Goal: Information Seeking & Learning: Learn about a topic

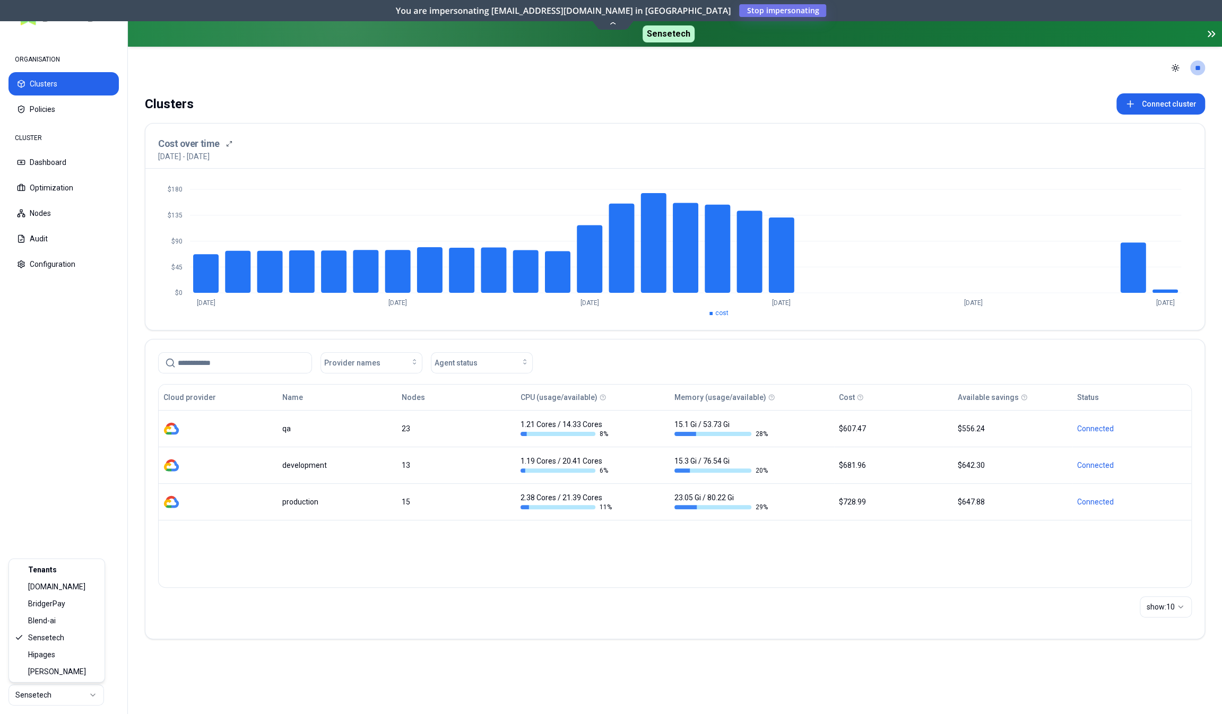
click at [53, 699] on html "ORGANISATION Clusters Policies CLUSTER Dashboard Optimization Nodes Audit Confi…" at bounding box center [611, 357] width 1222 height 714
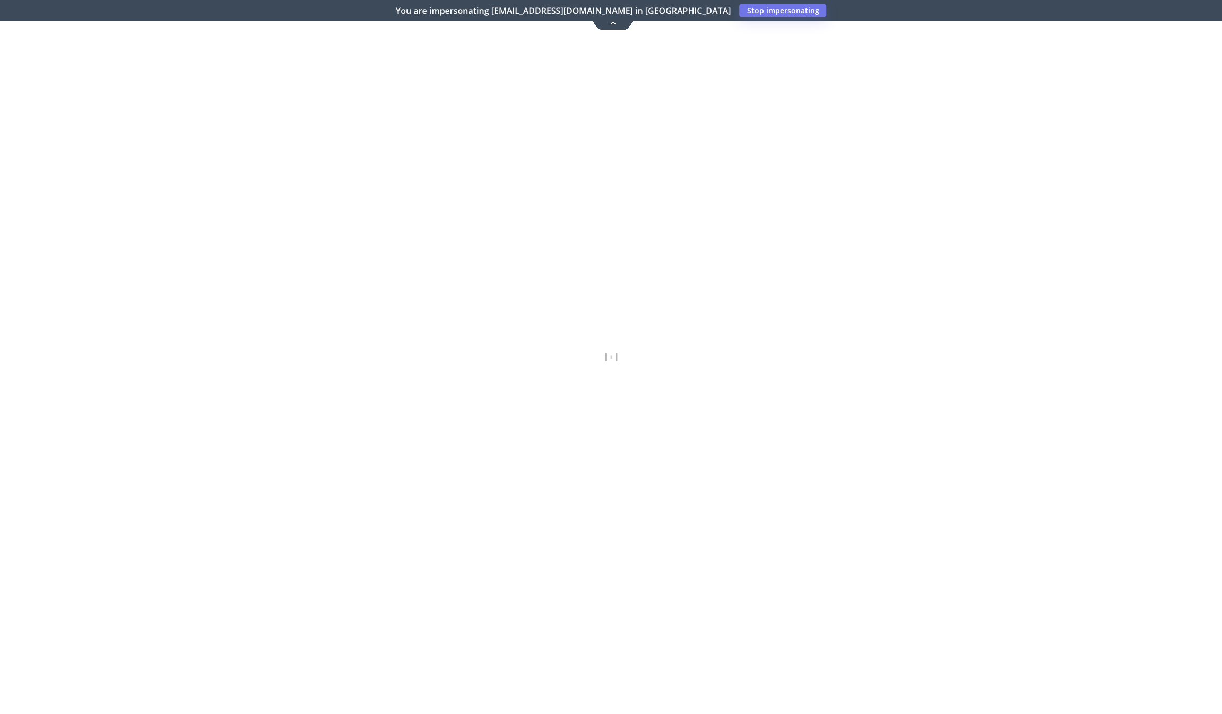
click at [610, 23] on icon at bounding box center [613, 23] width 14 height 8
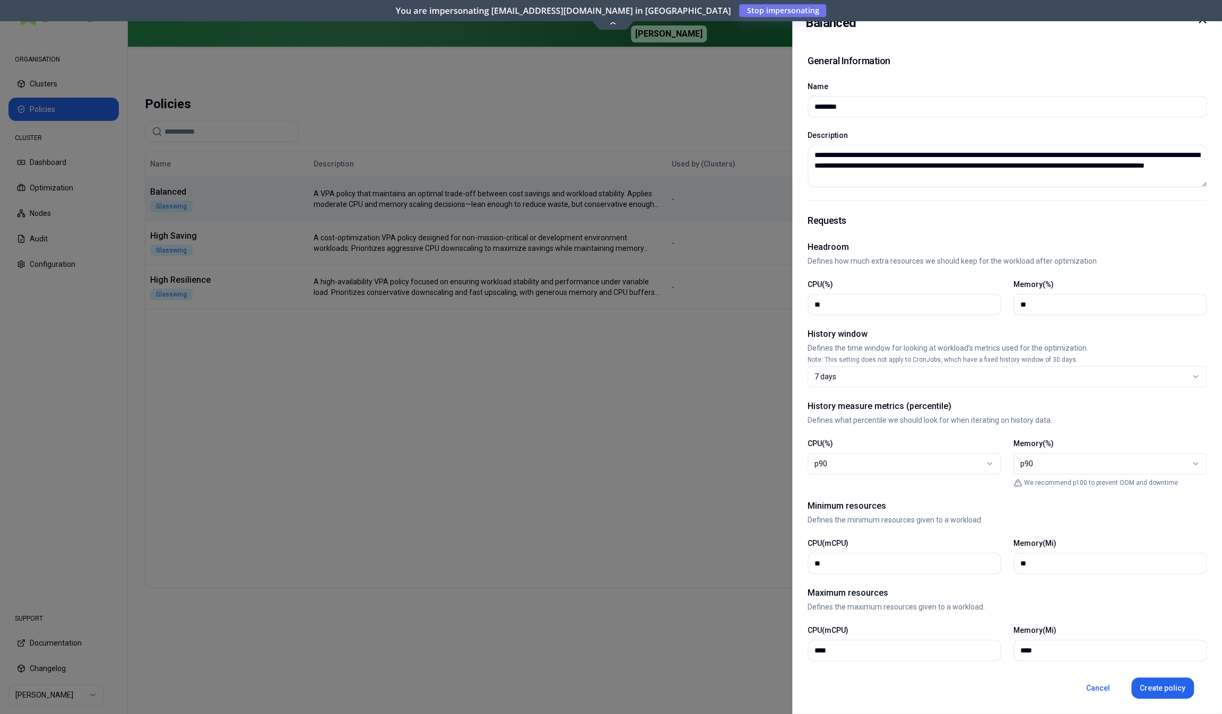
click at [374, 567] on div at bounding box center [611, 357] width 1222 height 714
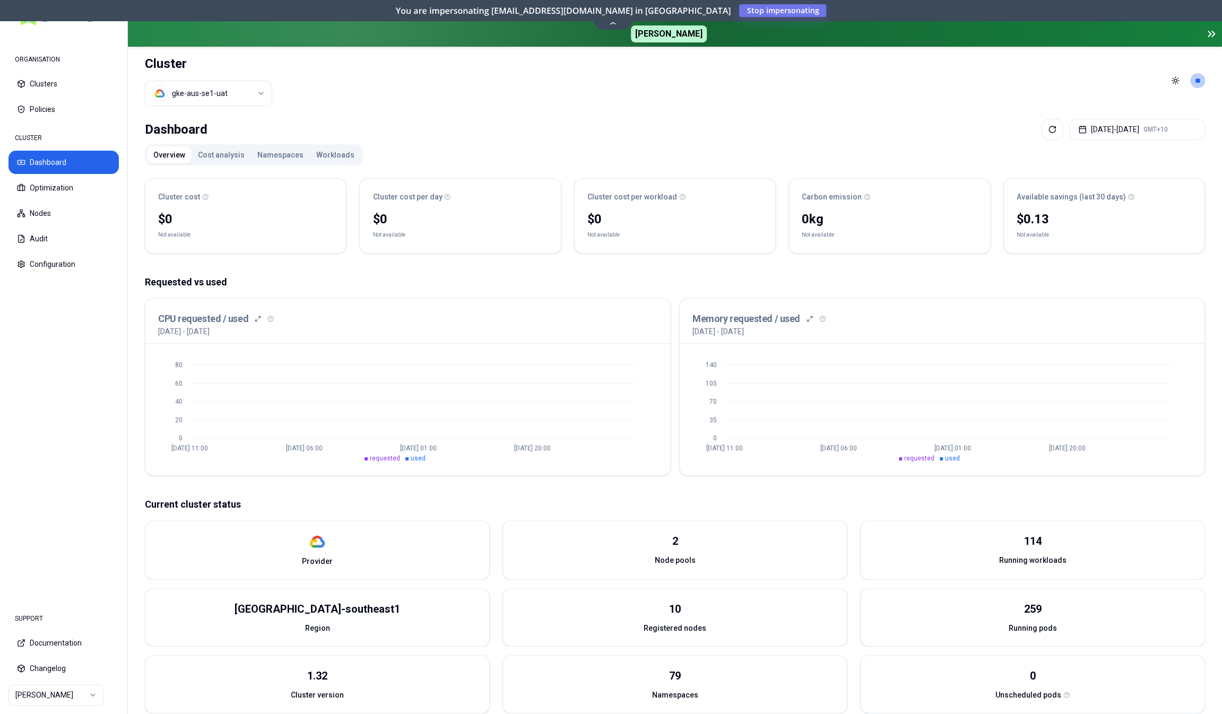
click at [239, 155] on button "Cost analysis" at bounding box center [221, 154] width 59 height 17
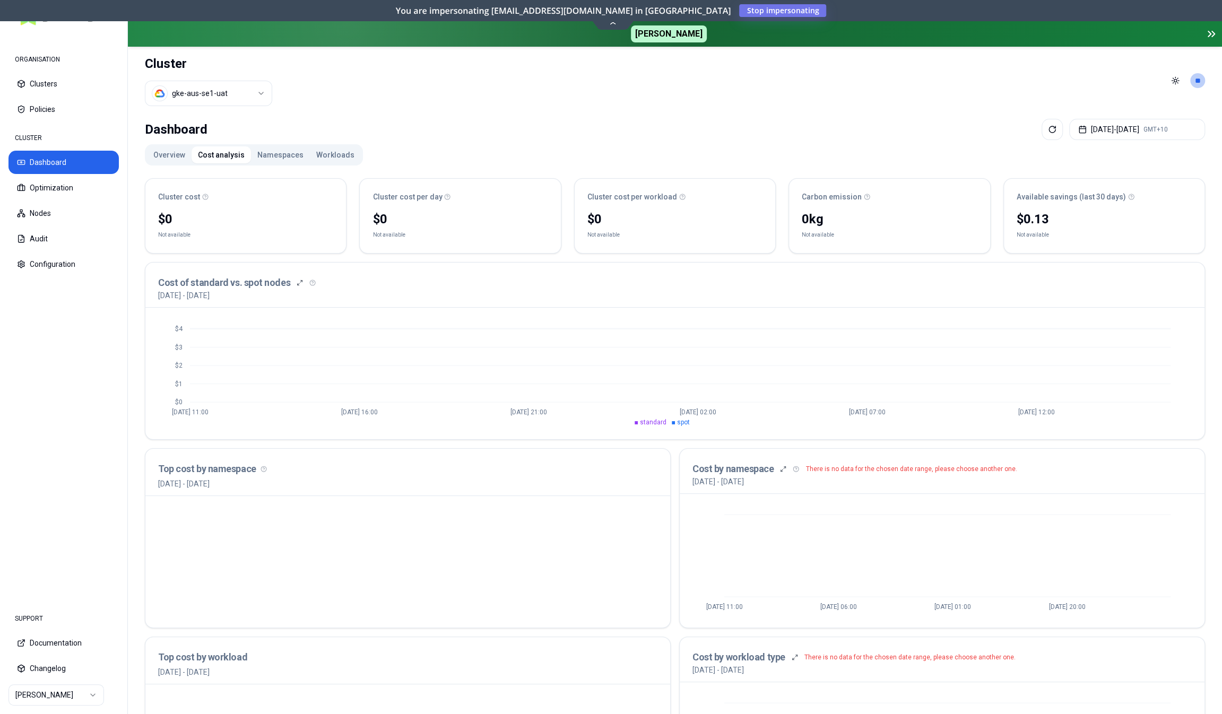
click at [334, 152] on button "Workloads" at bounding box center [335, 154] width 51 height 17
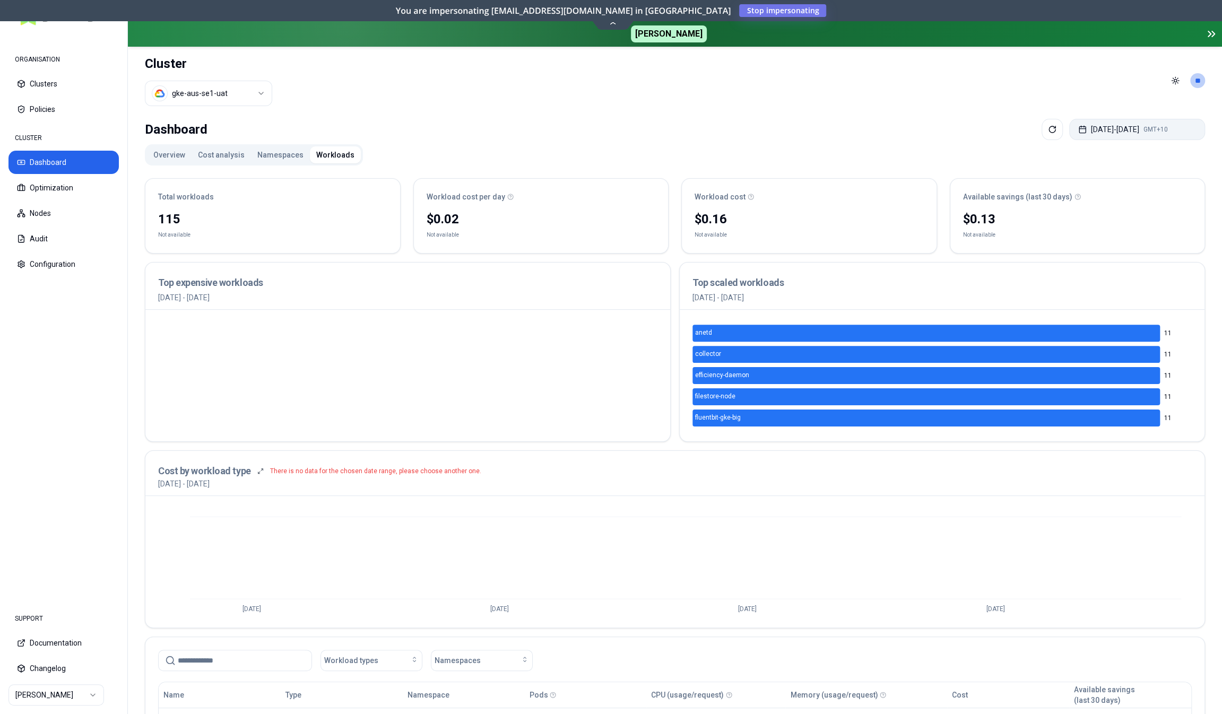
click at [1122, 127] on button "[DATE] - [DATE] GMT+10" at bounding box center [1137, 129] width 136 height 21
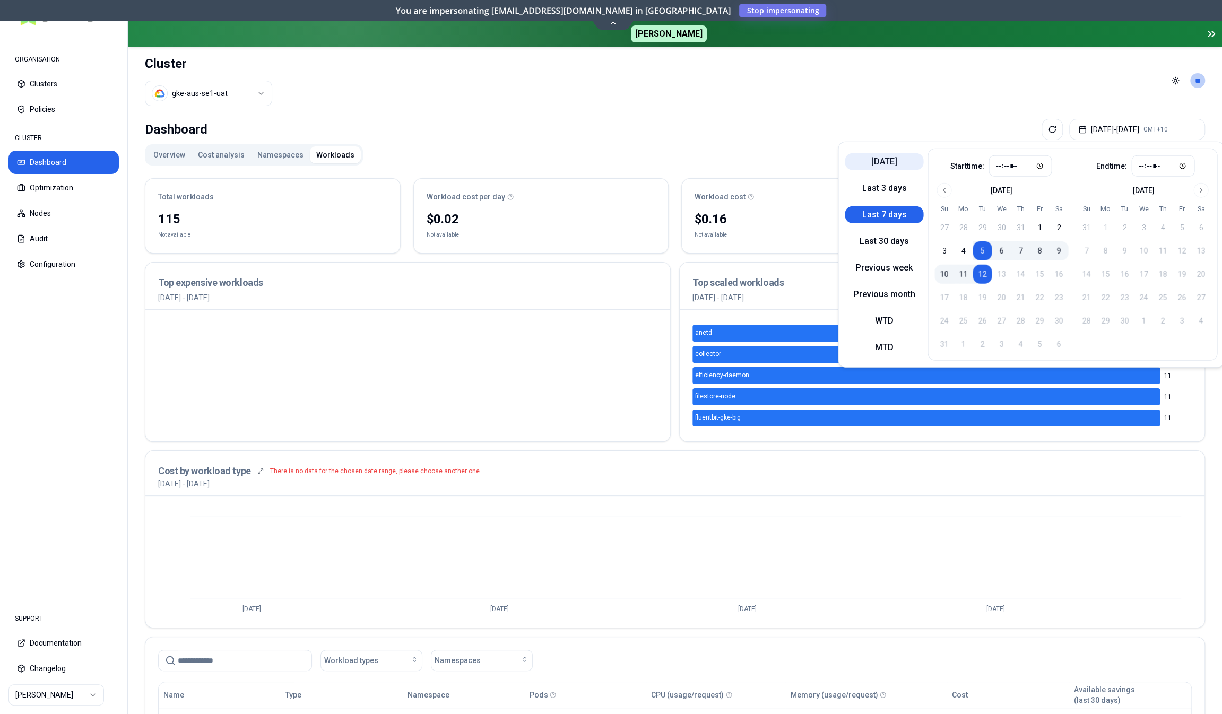
click at [885, 164] on button "[DATE]" at bounding box center [884, 161] width 79 height 17
type input "*****"
click at [728, 164] on div "Overview Cost analysis Namespaces Workloads Total workloads 115 Not available W…" at bounding box center [675, 554] width 1060 height 820
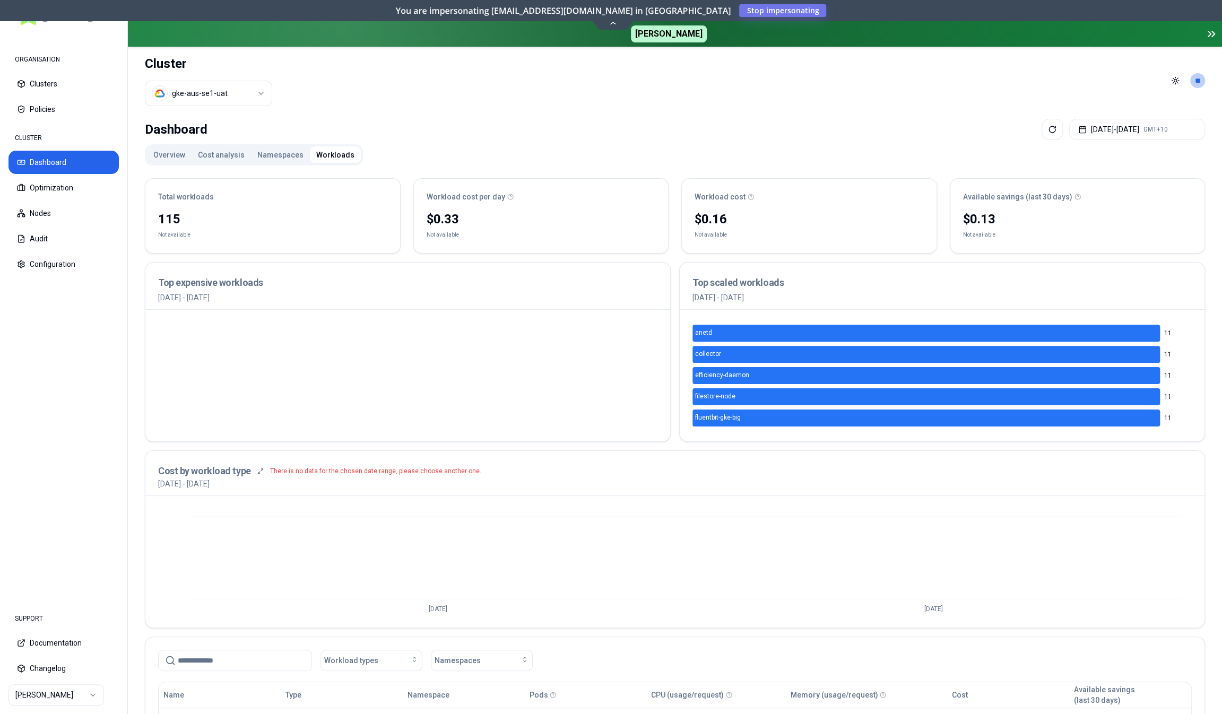
click at [265, 153] on button "Namespaces" at bounding box center [280, 154] width 59 height 17
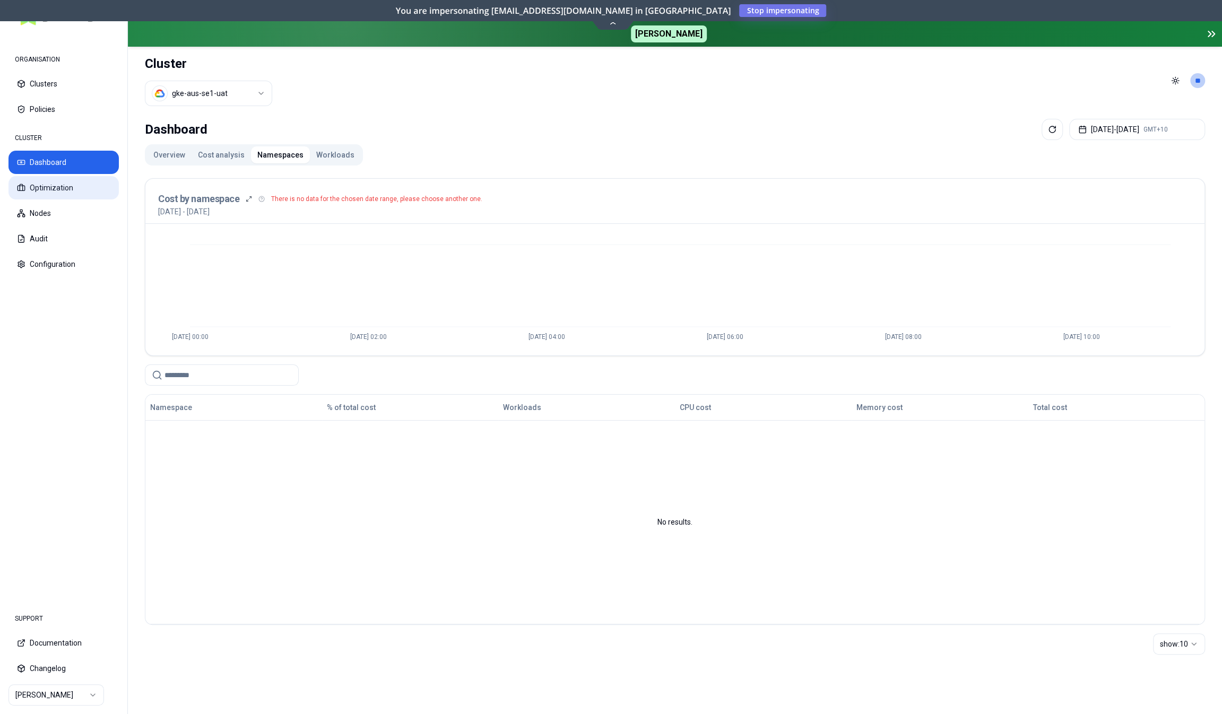
click at [48, 183] on button "Optimization" at bounding box center [63, 187] width 110 height 23
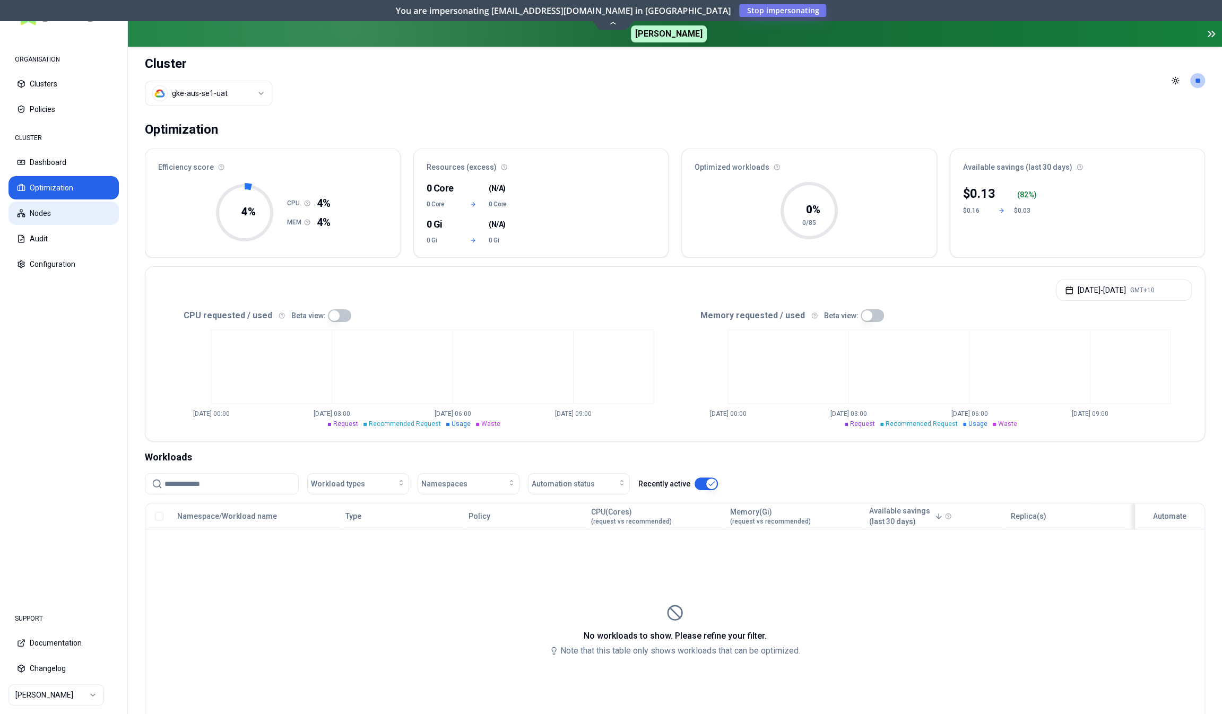
click at [51, 210] on button "Nodes" at bounding box center [63, 213] width 110 height 23
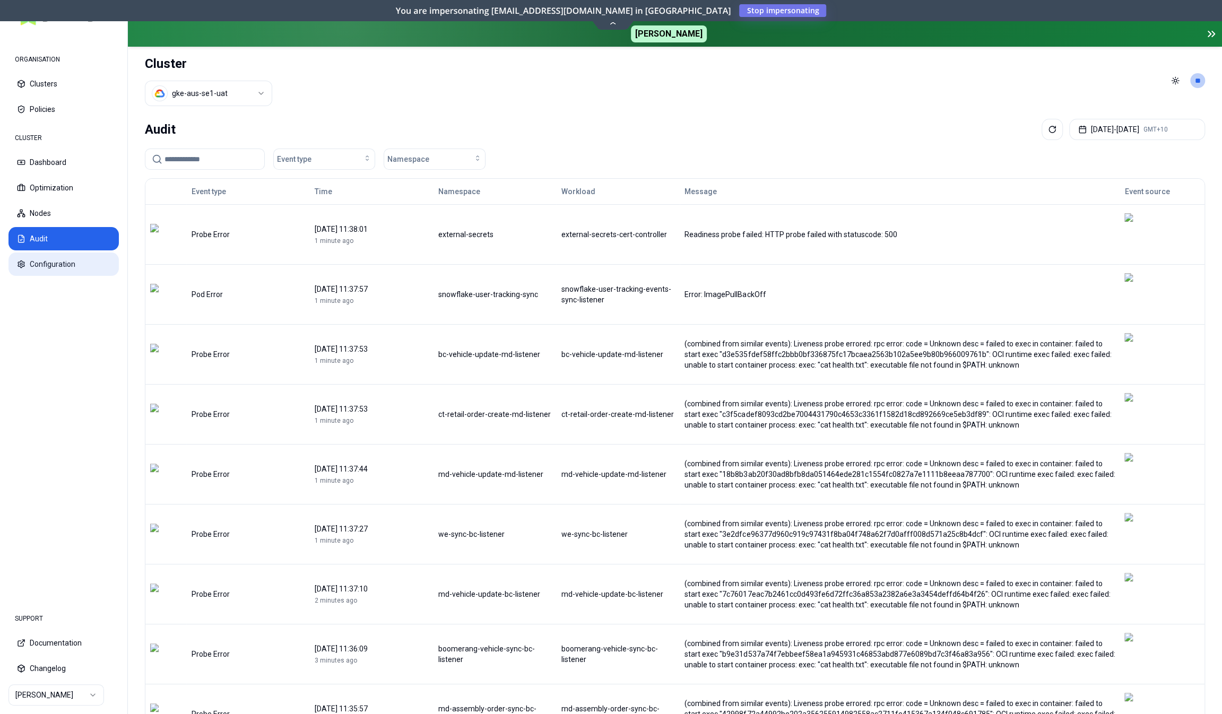
click at [60, 262] on button "Configuration" at bounding box center [63, 264] width 110 height 23
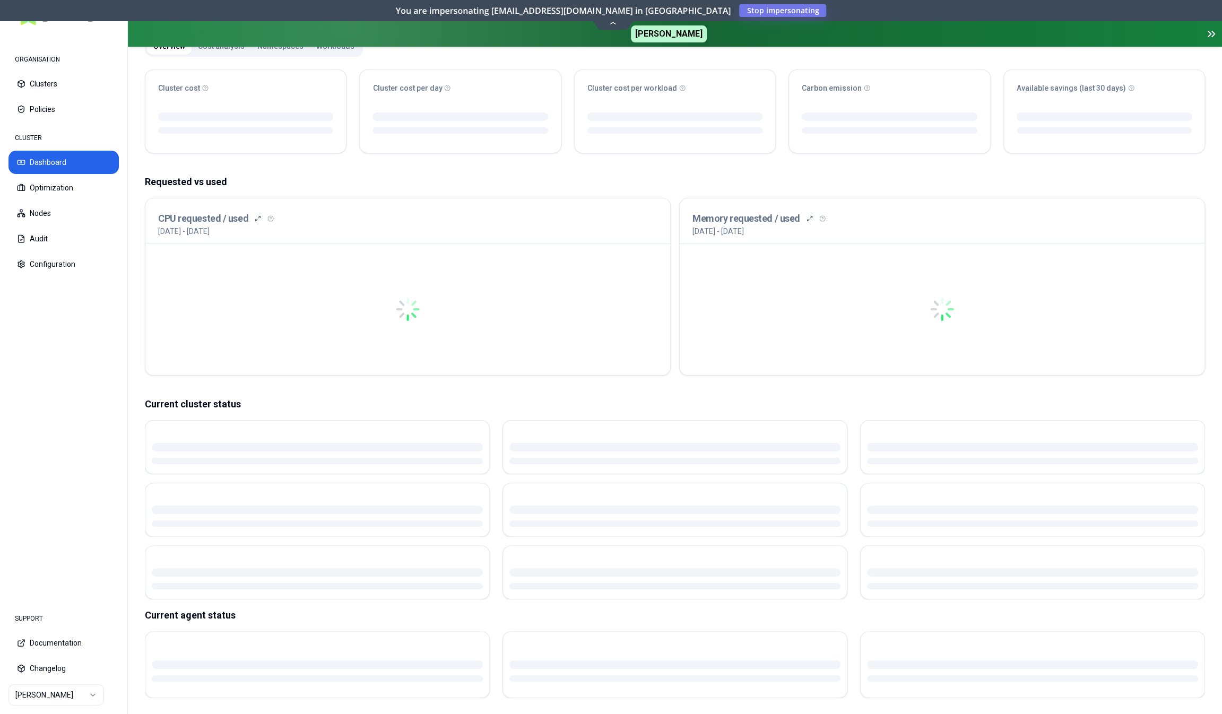
scroll to position [107, 0]
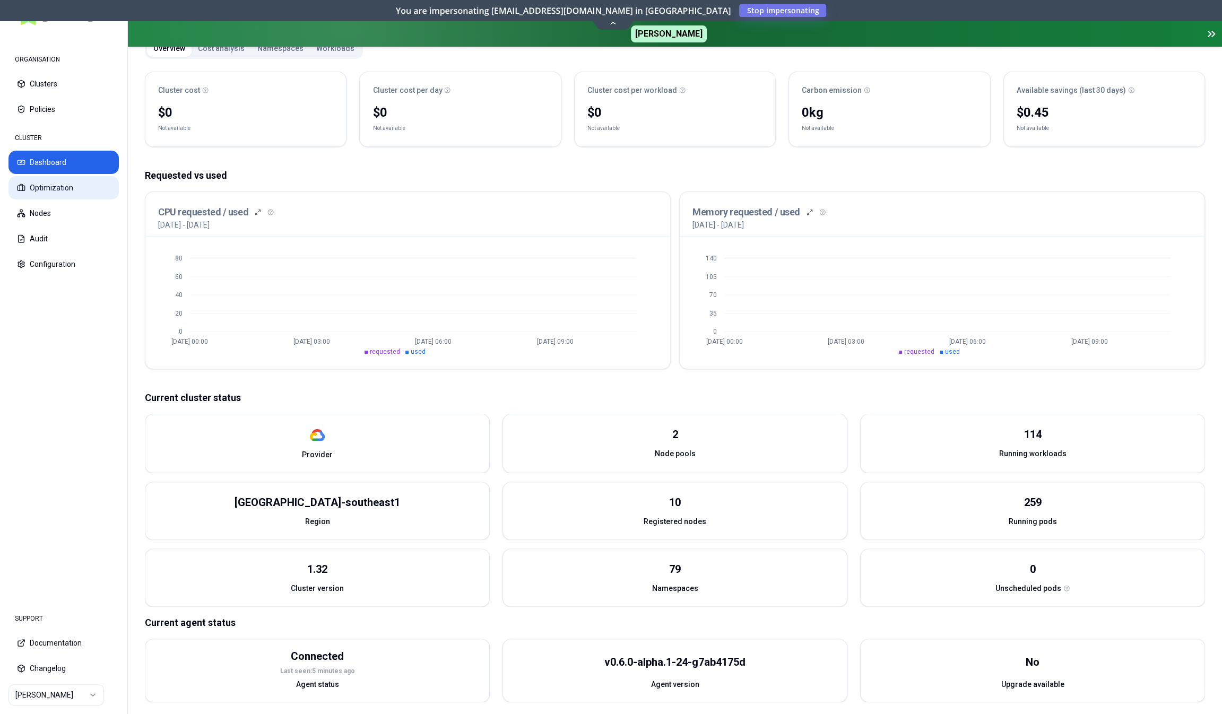
click at [54, 192] on button "Optimization" at bounding box center [63, 187] width 110 height 23
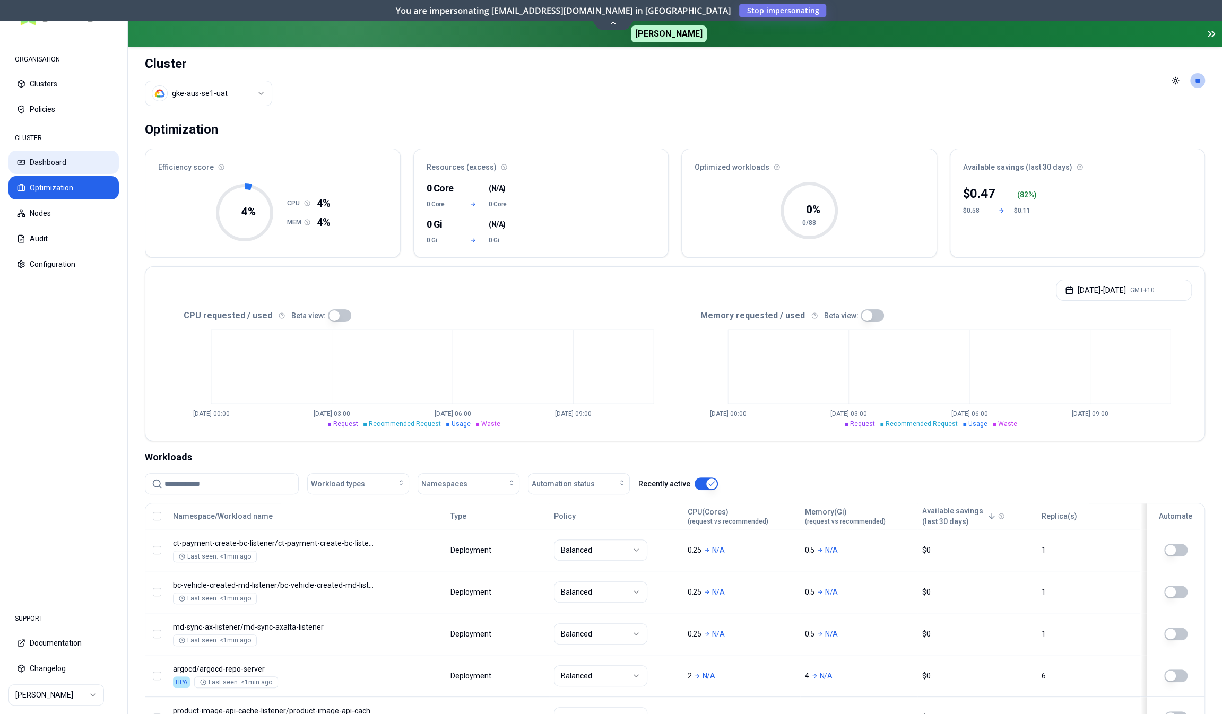
click at [48, 164] on button "Dashboard" at bounding box center [63, 162] width 110 height 23
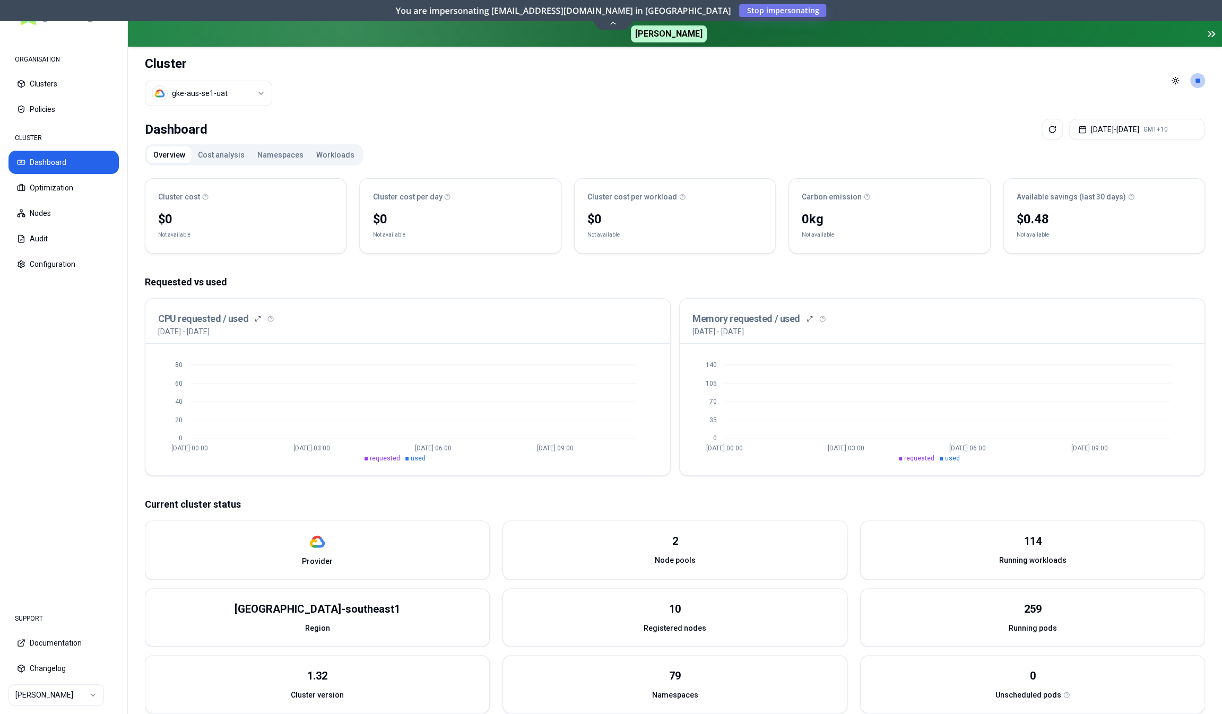
click at [319, 157] on button "Workloads" at bounding box center [335, 154] width 51 height 17
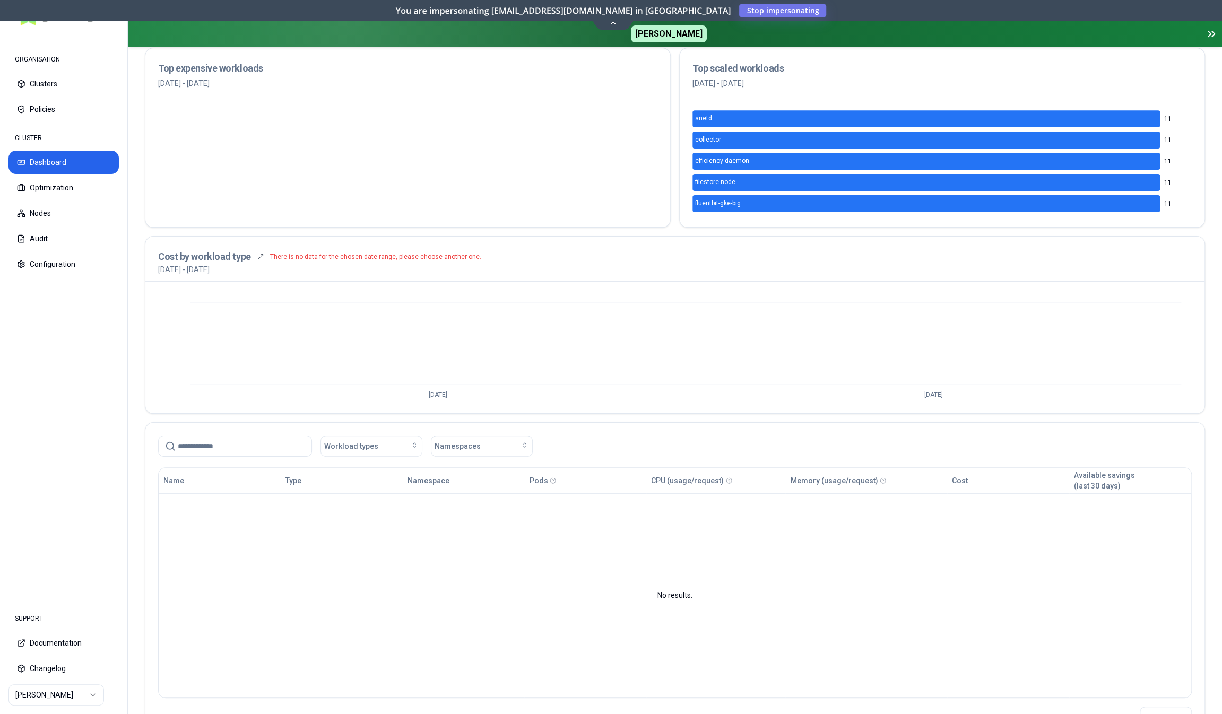
scroll to position [211, 0]
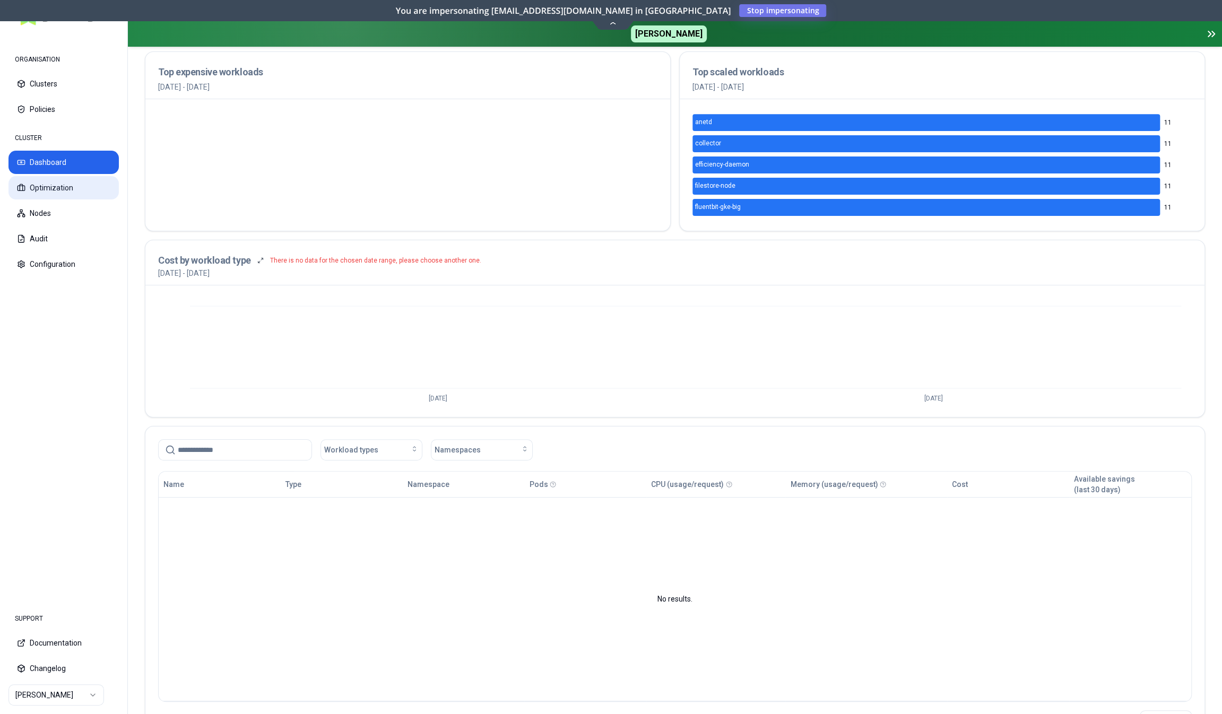
click at [56, 188] on button "Optimization" at bounding box center [63, 187] width 110 height 23
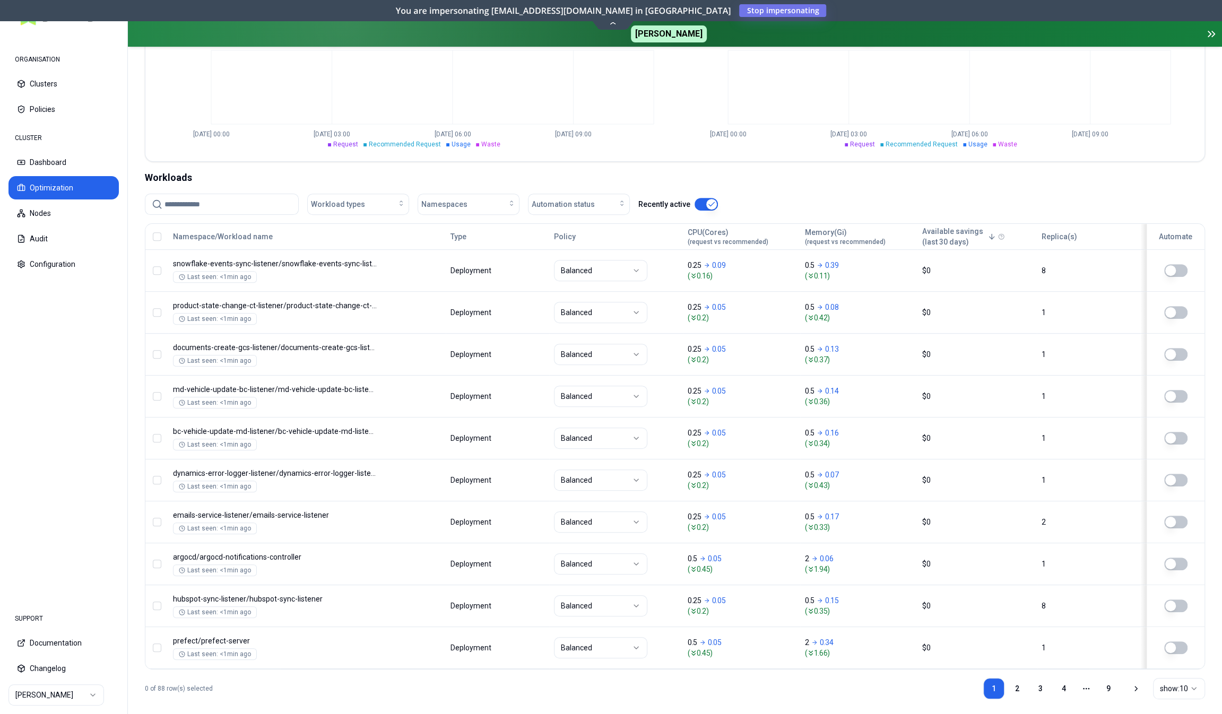
scroll to position [283, 0]
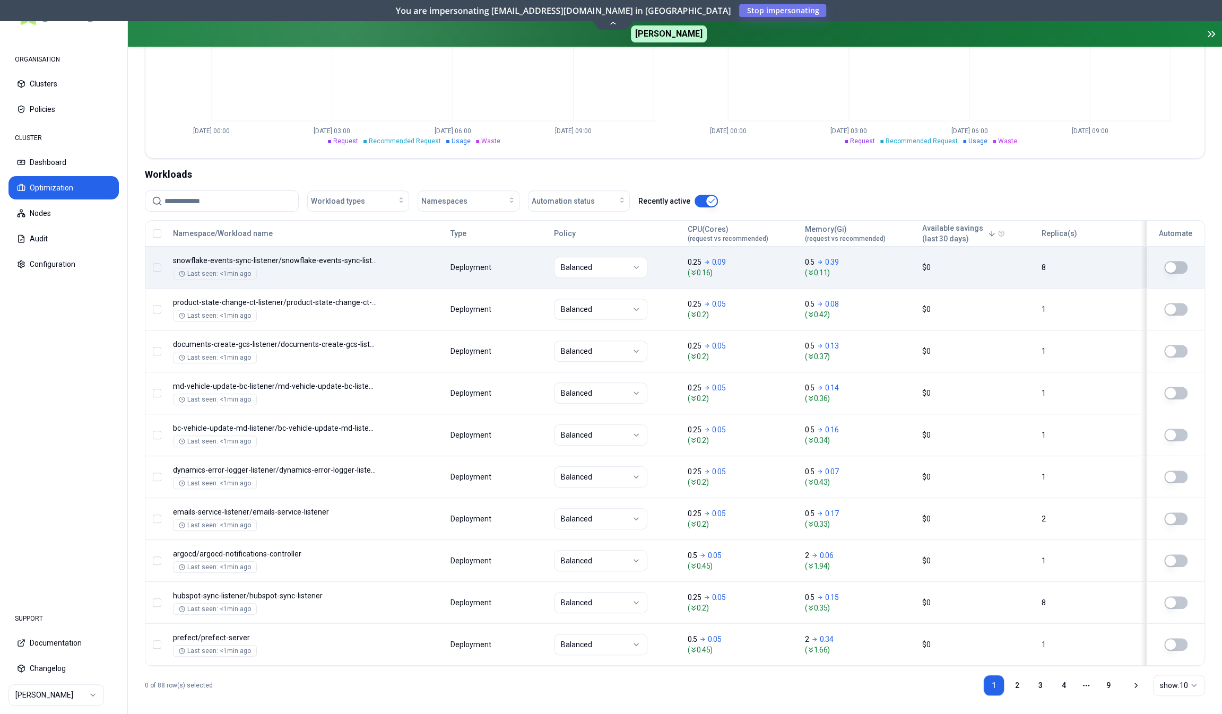
click at [397, 269] on div "Namespace/Workload name Type Policy CPU(Cores) (request vs recommended) Memory(…" at bounding box center [674, 443] width 1059 height 445
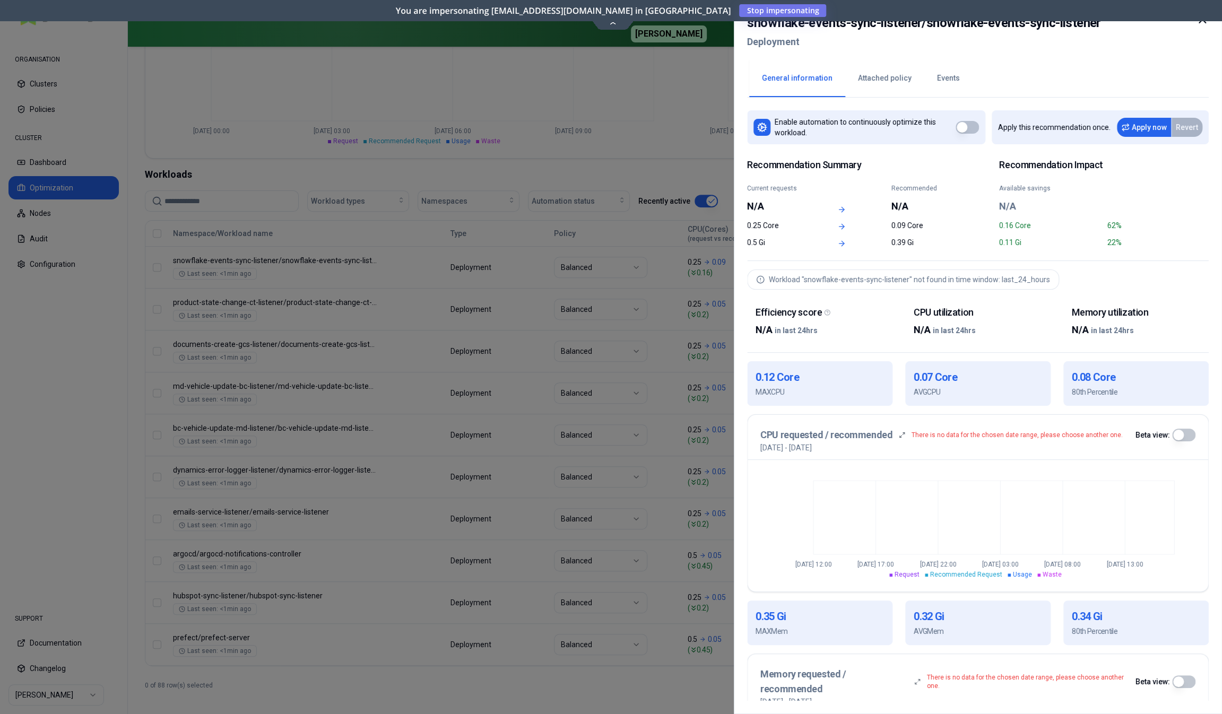
click at [91, 351] on div at bounding box center [611, 357] width 1222 height 714
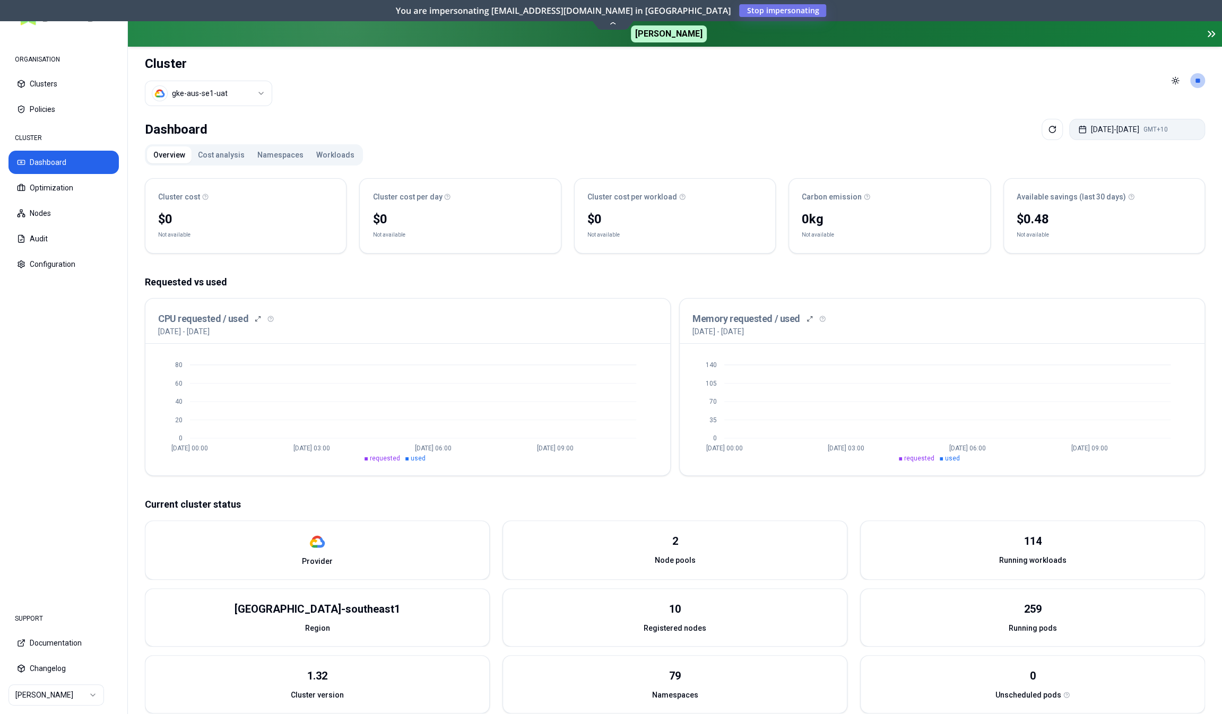
click at [1113, 135] on button "[DATE] - [DATE] GMT+10" at bounding box center [1137, 129] width 136 height 21
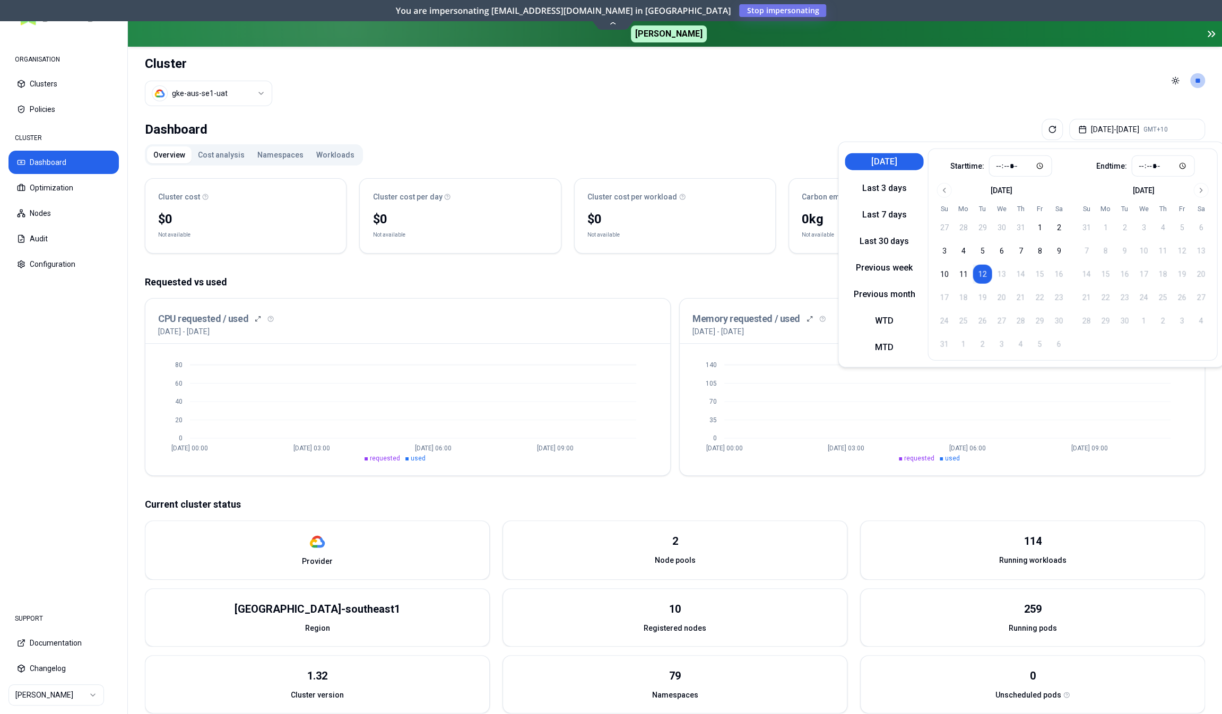
click at [896, 163] on button "[DATE]" at bounding box center [884, 161] width 79 height 17
type input "*****"
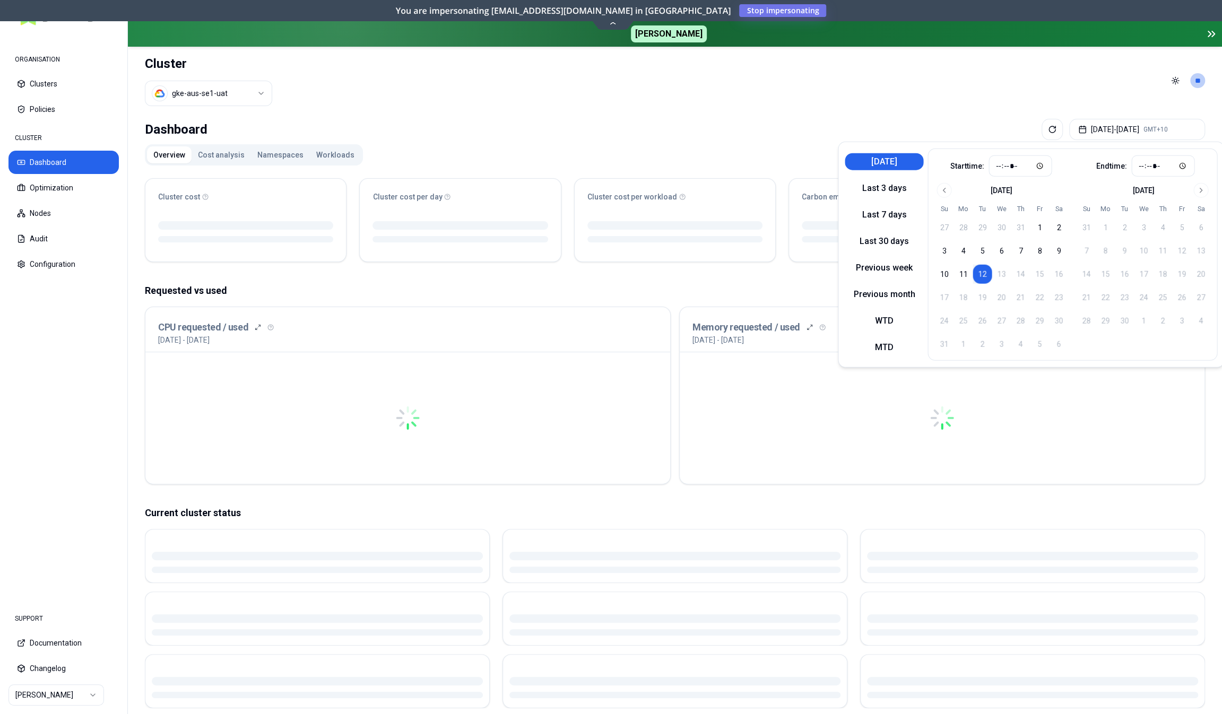
click at [896, 163] on button "[DATE]" at bounding box center [884, 161] width 79 height 17
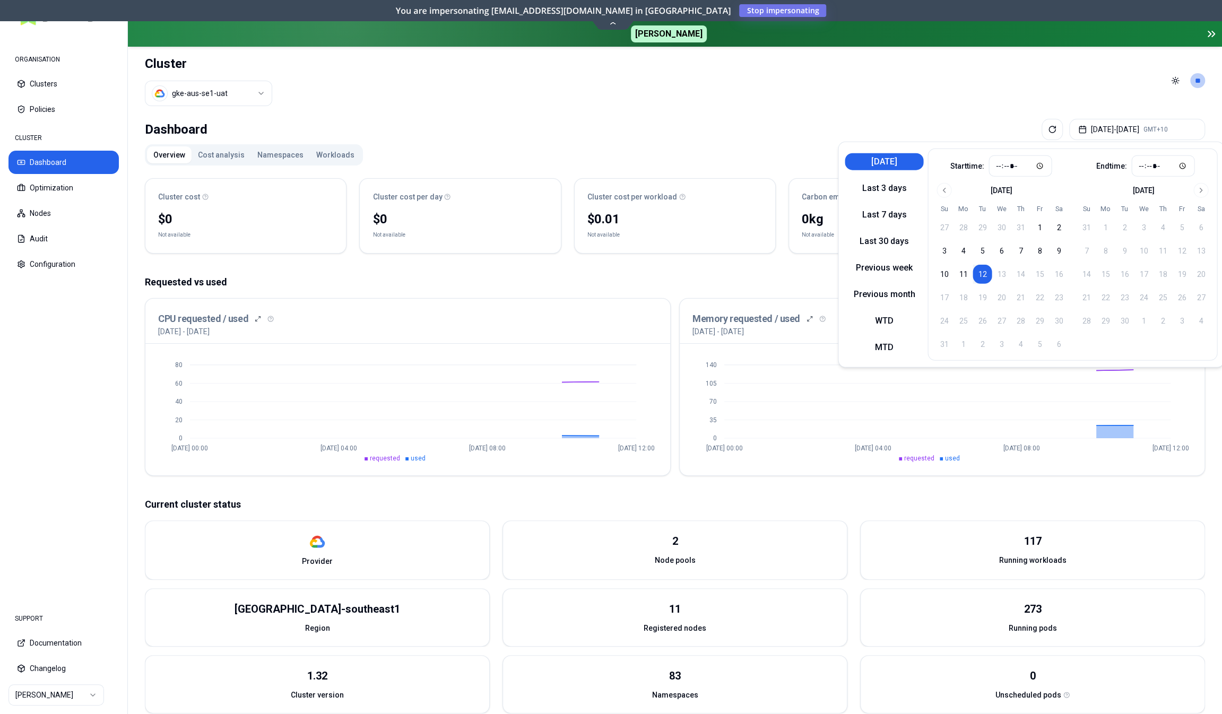
click at [648, 142] on div "Dashboard [DATE] - [DATE] GMT+10 Overview Cost analysis Namespaces Workloads Cl…" at bounding box center [675, 471] width 1094 height 712
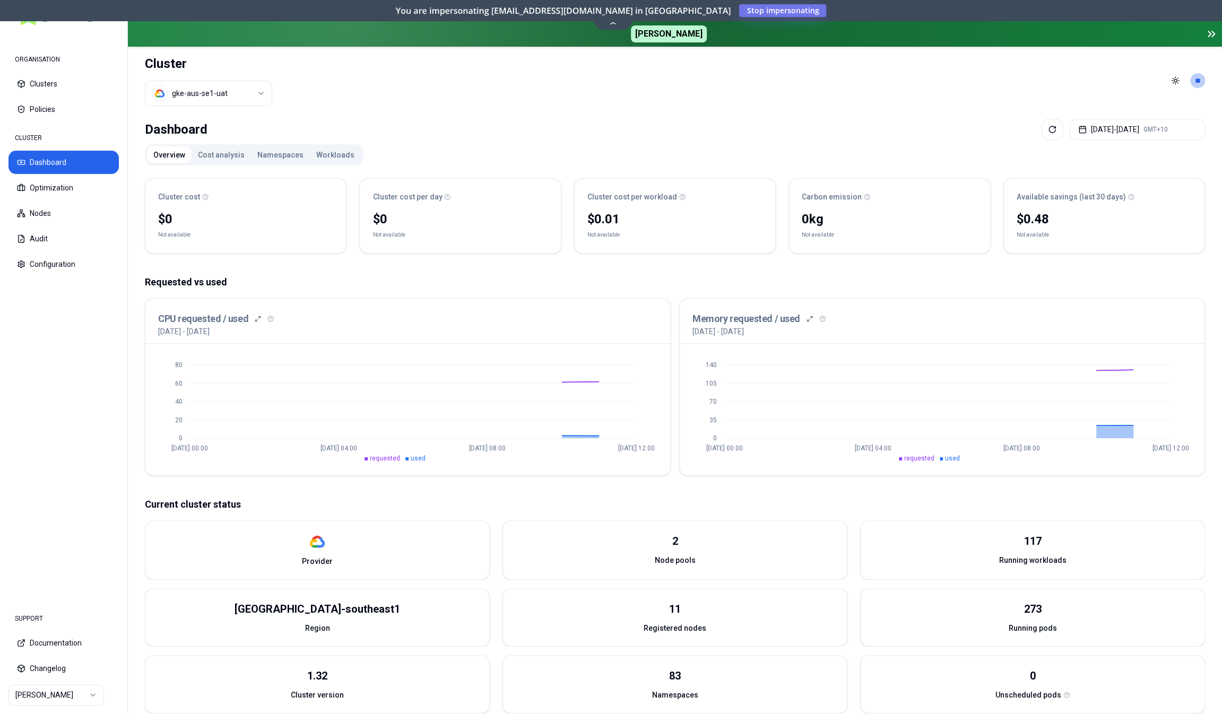
click at [333, 157] on button "Workloads" at bounding box center [335, 154] width 51 height 17
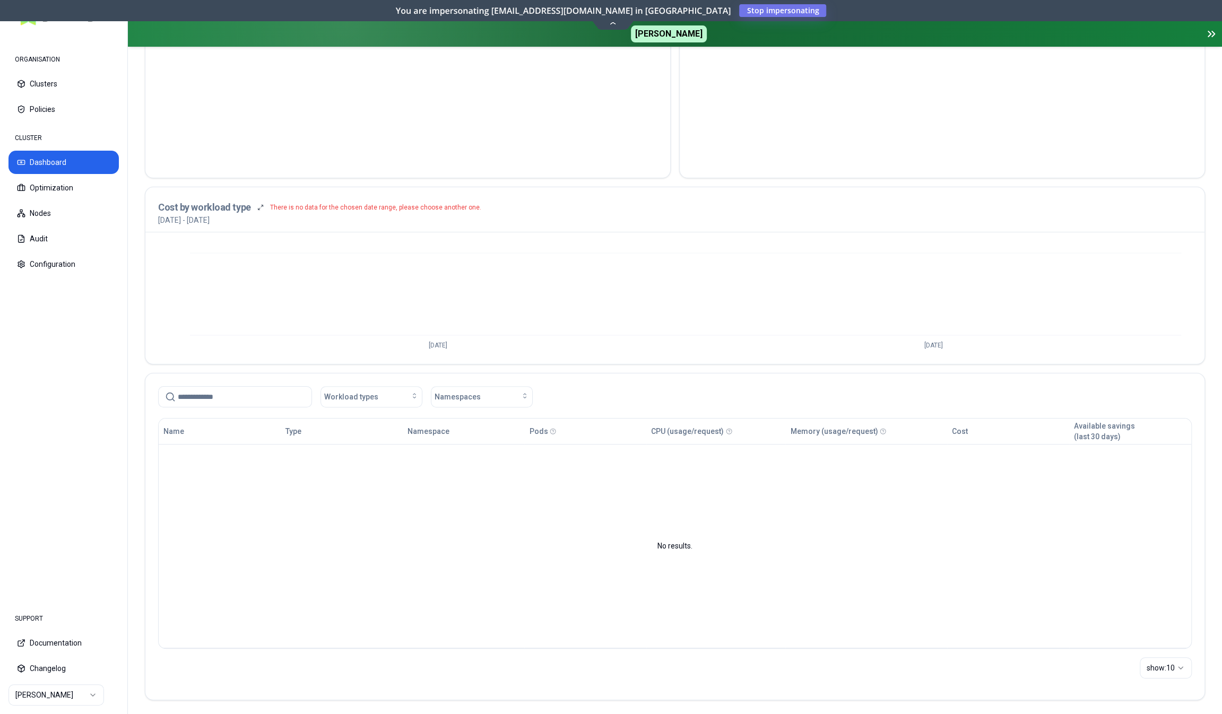
scroll to position [261, 0]
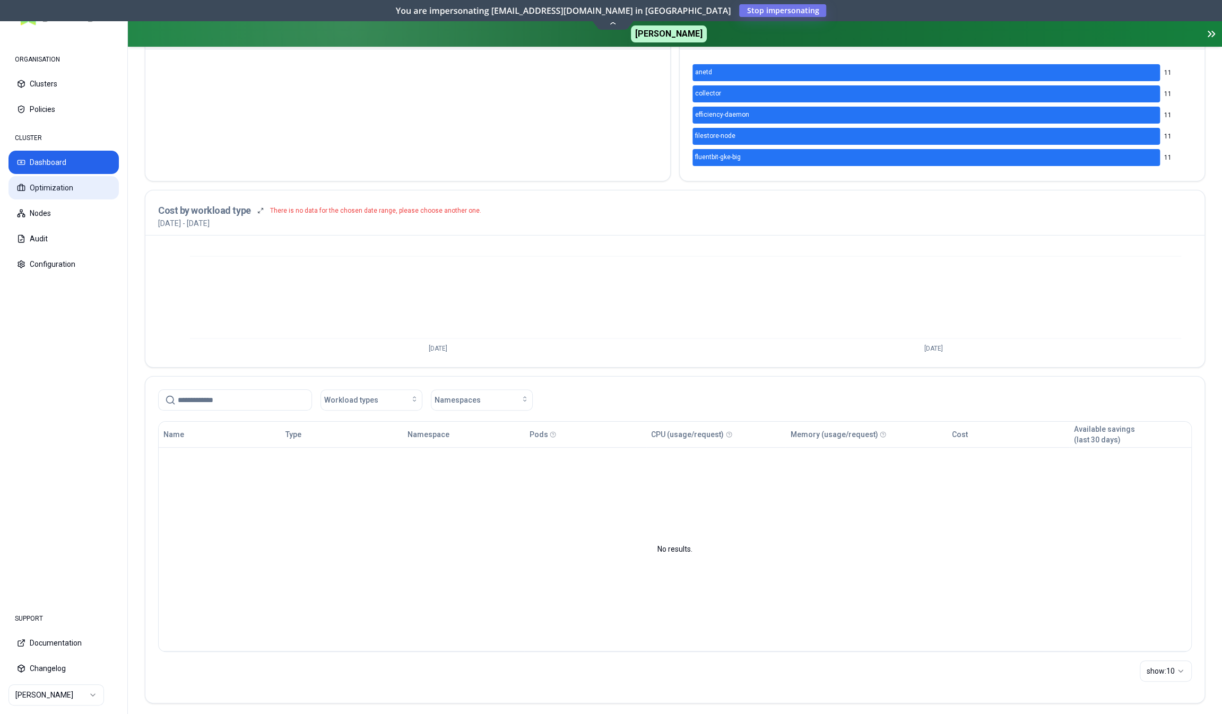
click at [45, 197] on button "Optimization" at bounding box center [63, 187] width 110 height 23
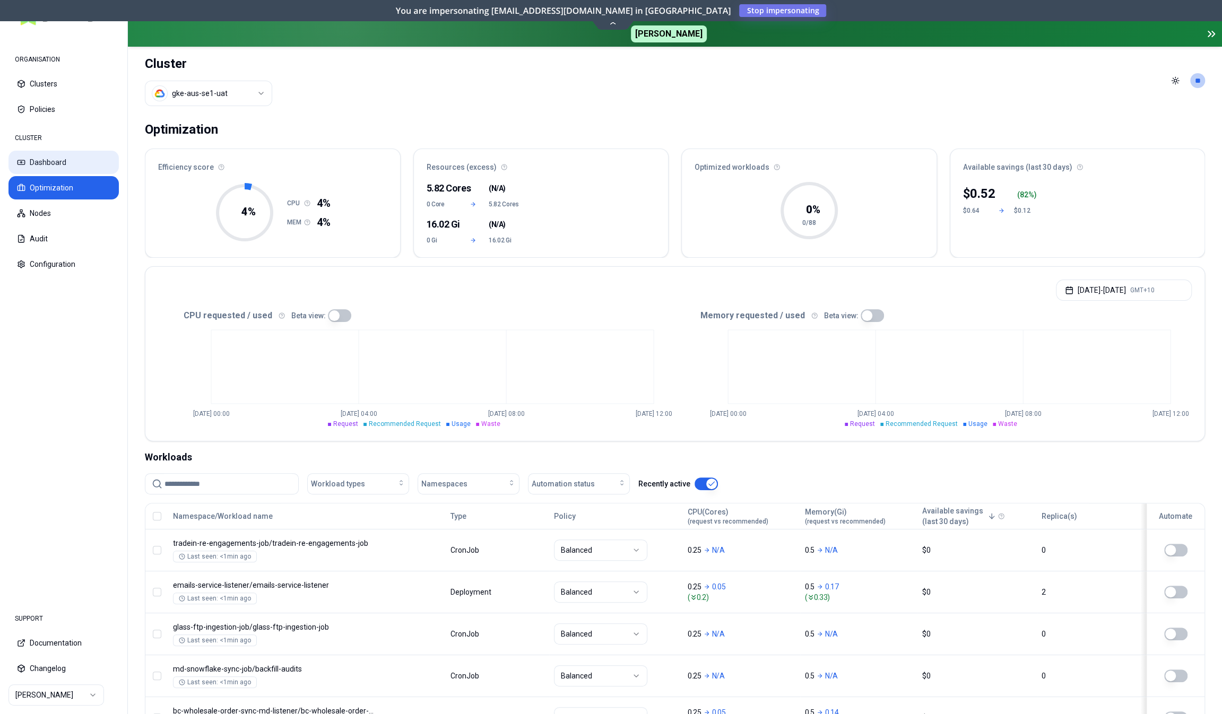
click at [58, 160] on button "Dashboard" at bounding box center [63, 162] width 110 height 23
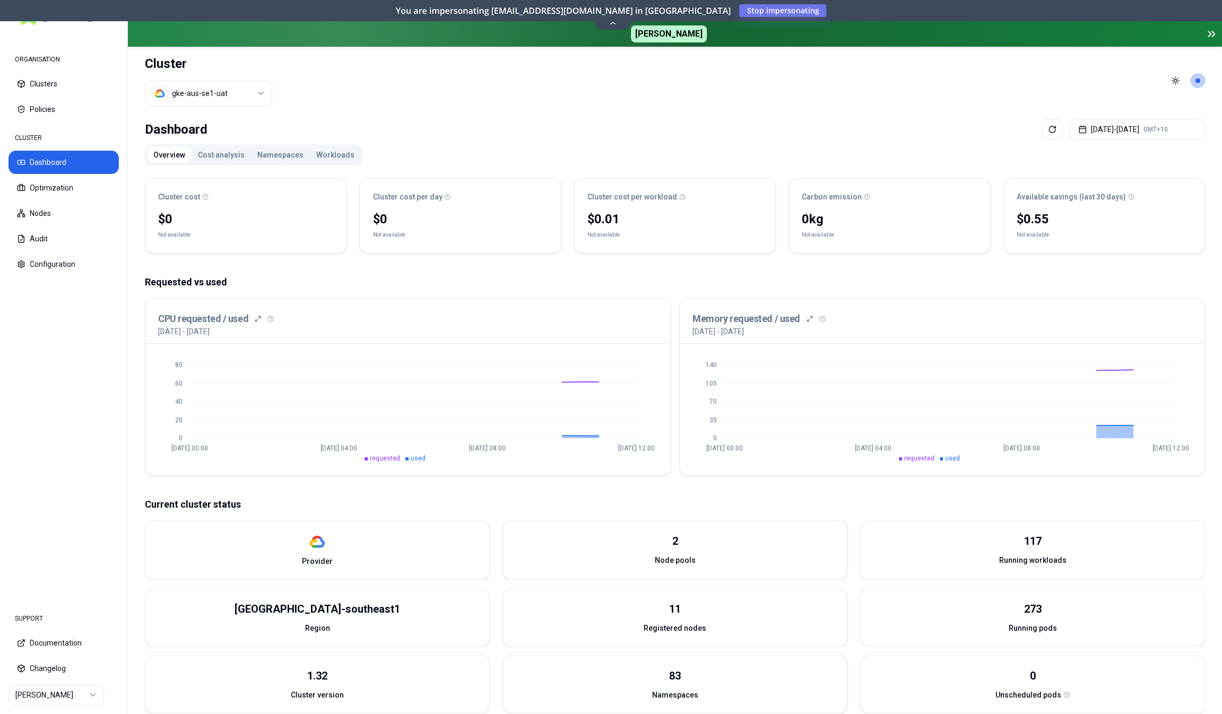
click at [210, 152] on button "Cost analysis" at bounding box center [221, 154] width 59 height 17
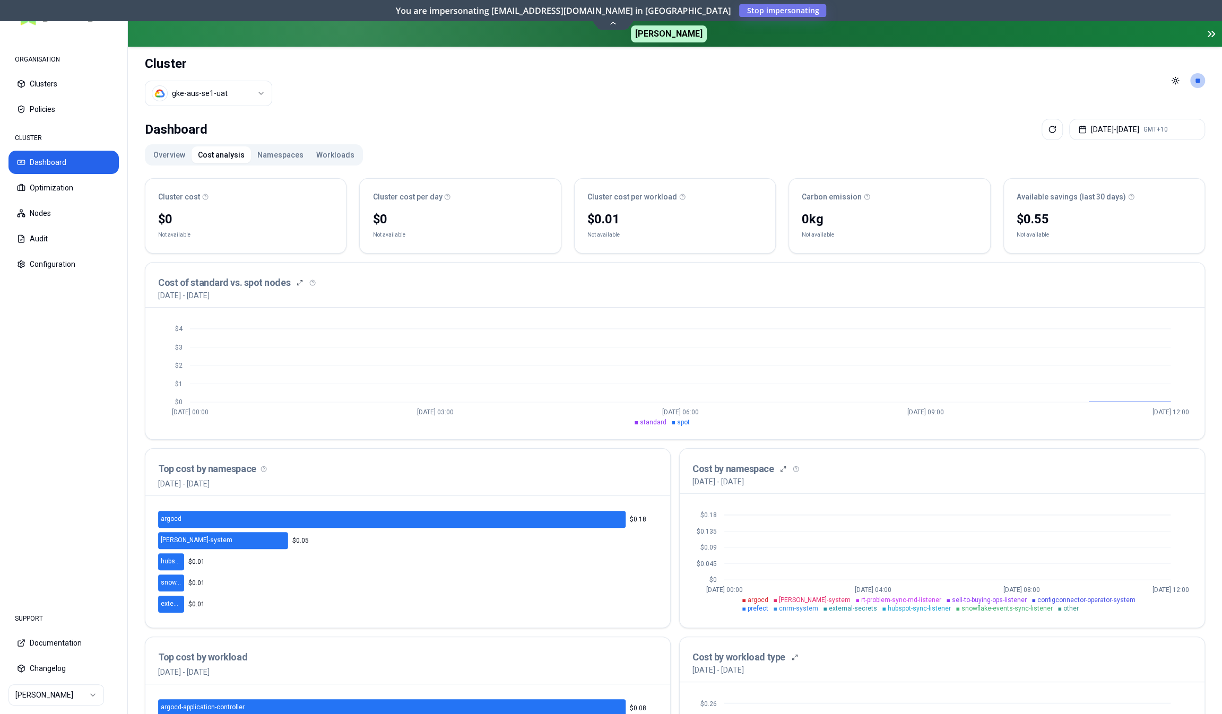
click at [284, 157] on button "Namespaces" at bounding box center [280, 154] width 59 height 17
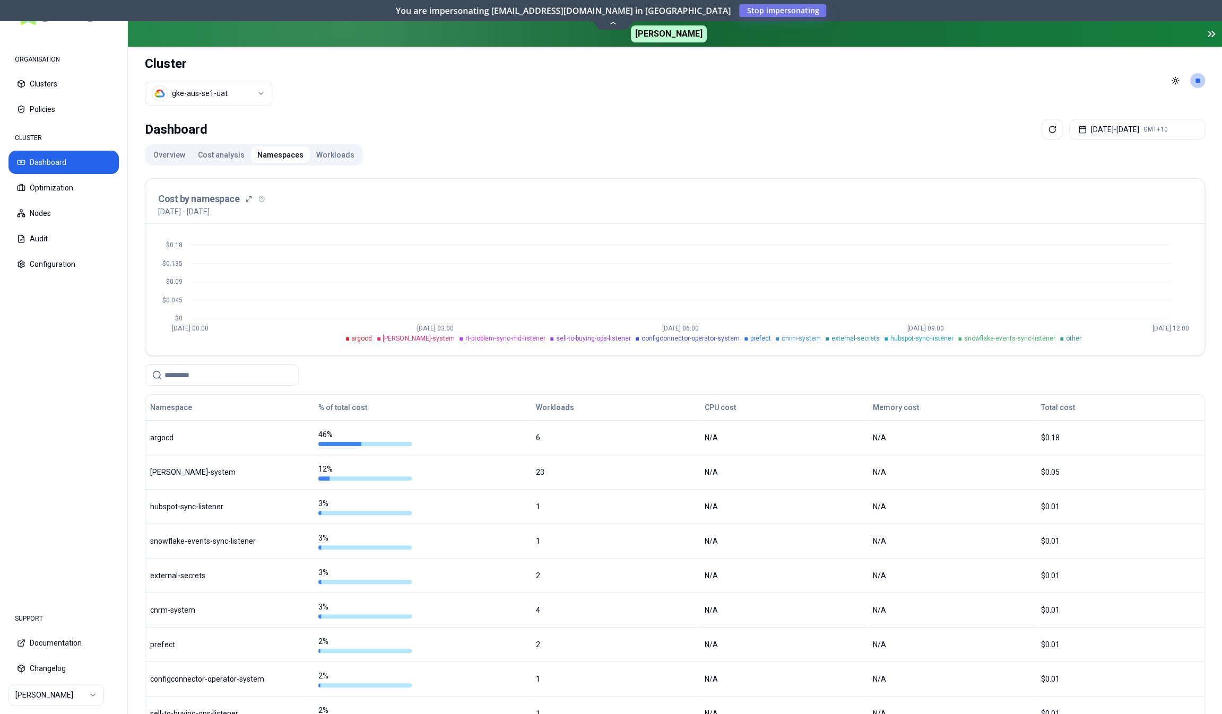
click at [313, 153] on button "Workloads" at bounding box center [335, 154] width 51 height 17
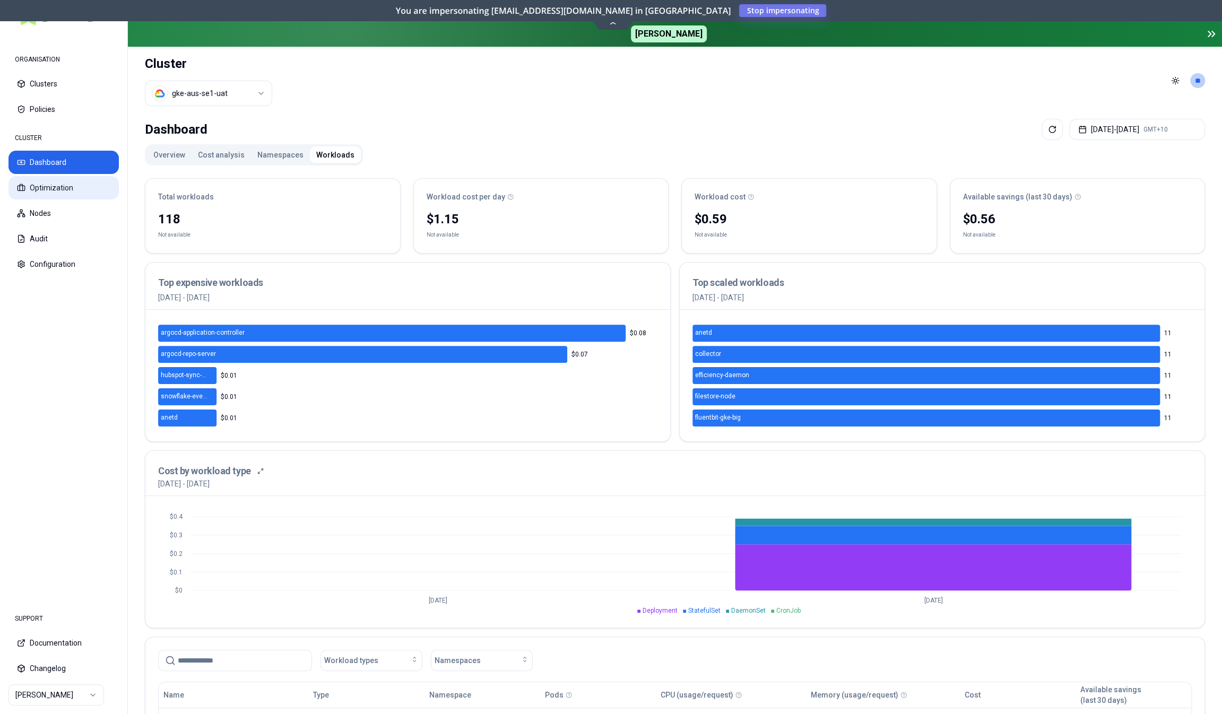
click at [42, 184] on button "Optimization" at bounding box center [63, 187] width 110 height 23
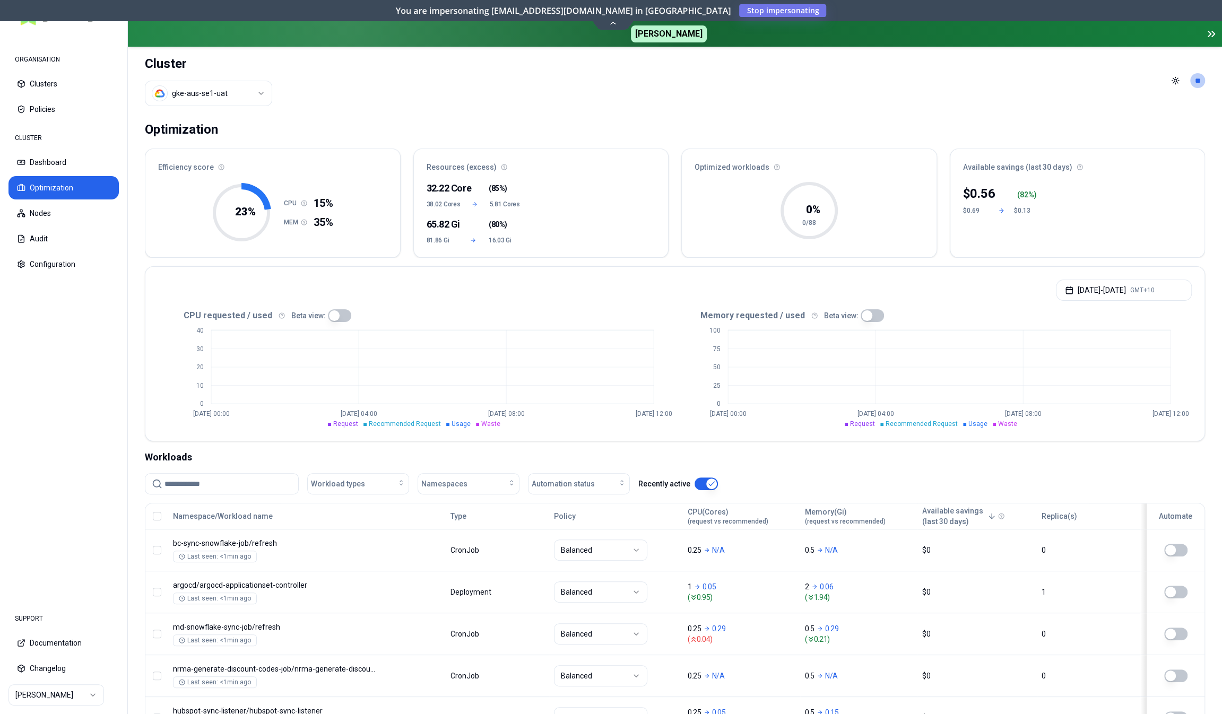
click at [331, 312] on button "button" at bounding box center [339, 315] width 23 height 13
click at [1087, 287] on button "[DATE] - [DATE] GMT+10" at bounding box center [1124, 290] width 136 height 21
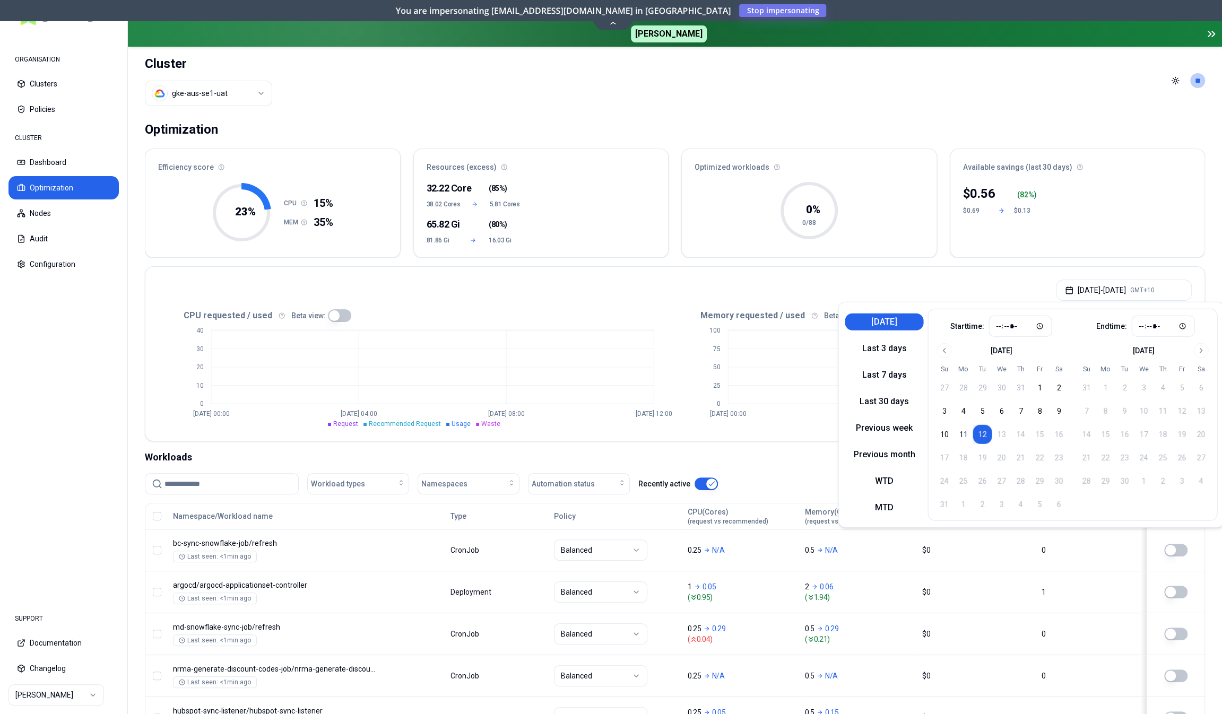
click at [895, 320] on button "[DATE]" at bounding box center [884, 322] width 79 height 17
type input "*****"
click at [620, 97] on header "Cluster gke-aus-se1-uat Toggle theme **" at bounding box center [675, 81] width 1094 height 68
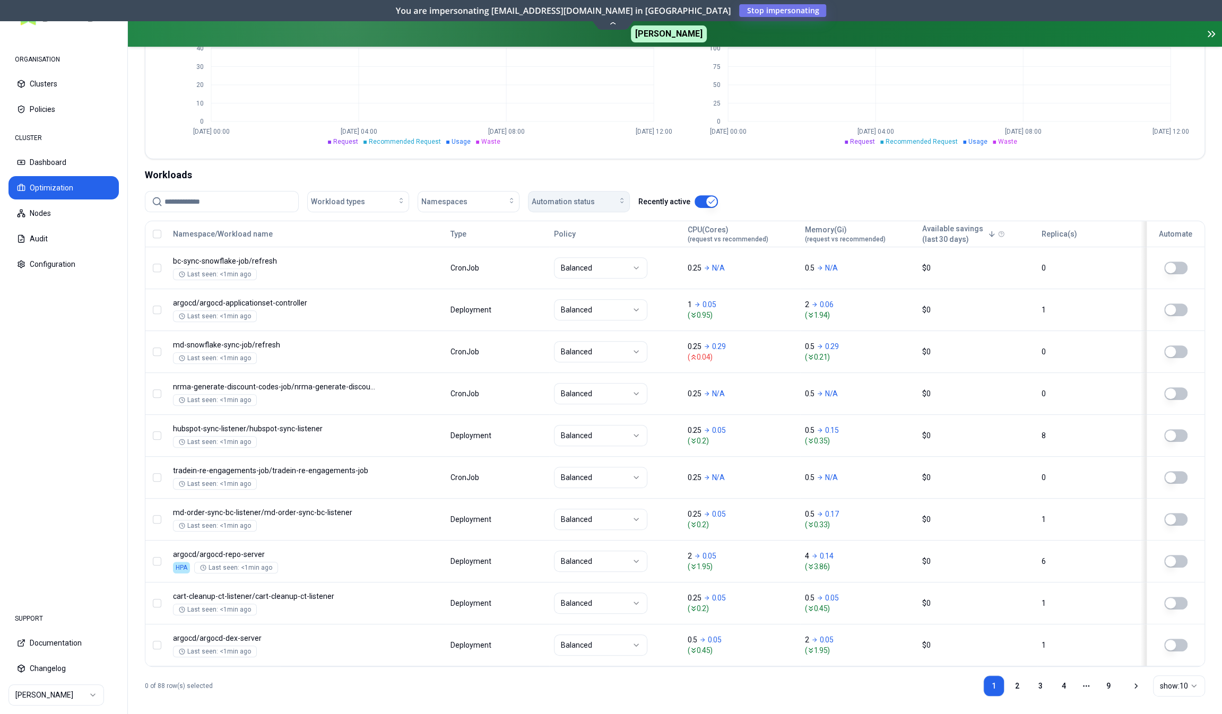
scroll to position [283, 0]
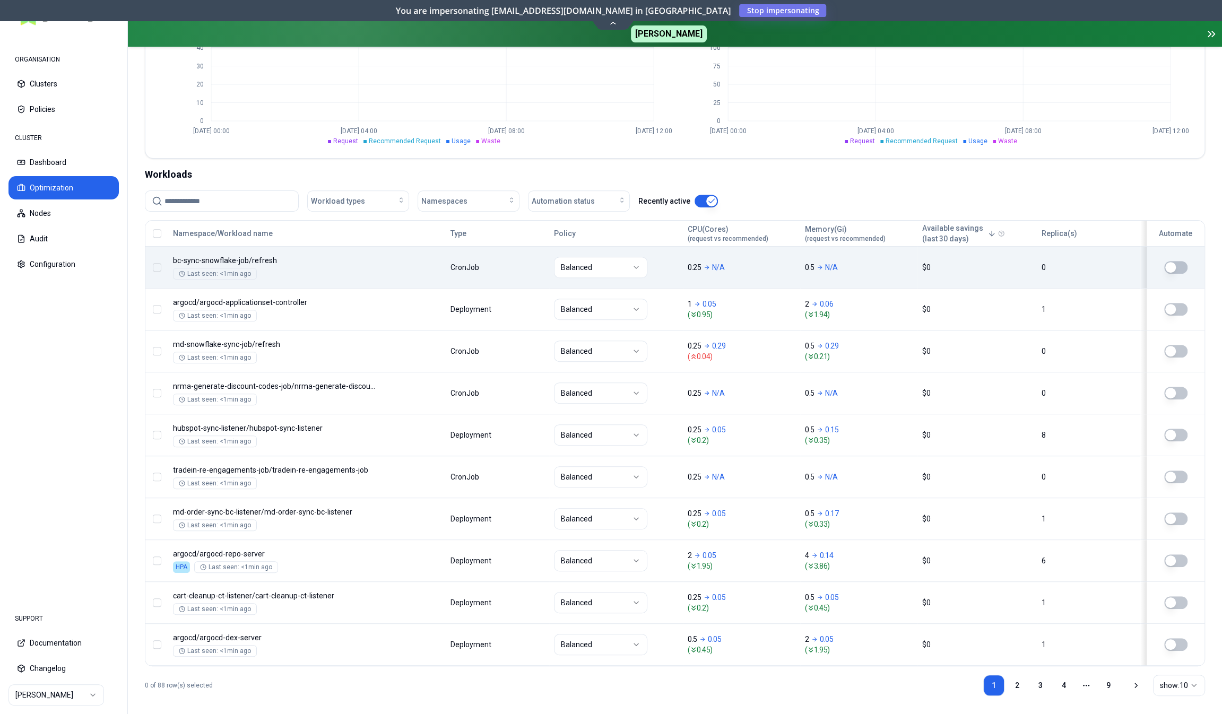
click at [387, 273] on div "Namespace/Workload name Type Policy CPU(Cores) (request vs recommended) Memory(…" at bounding box center [674, 443] width 1059 height 445
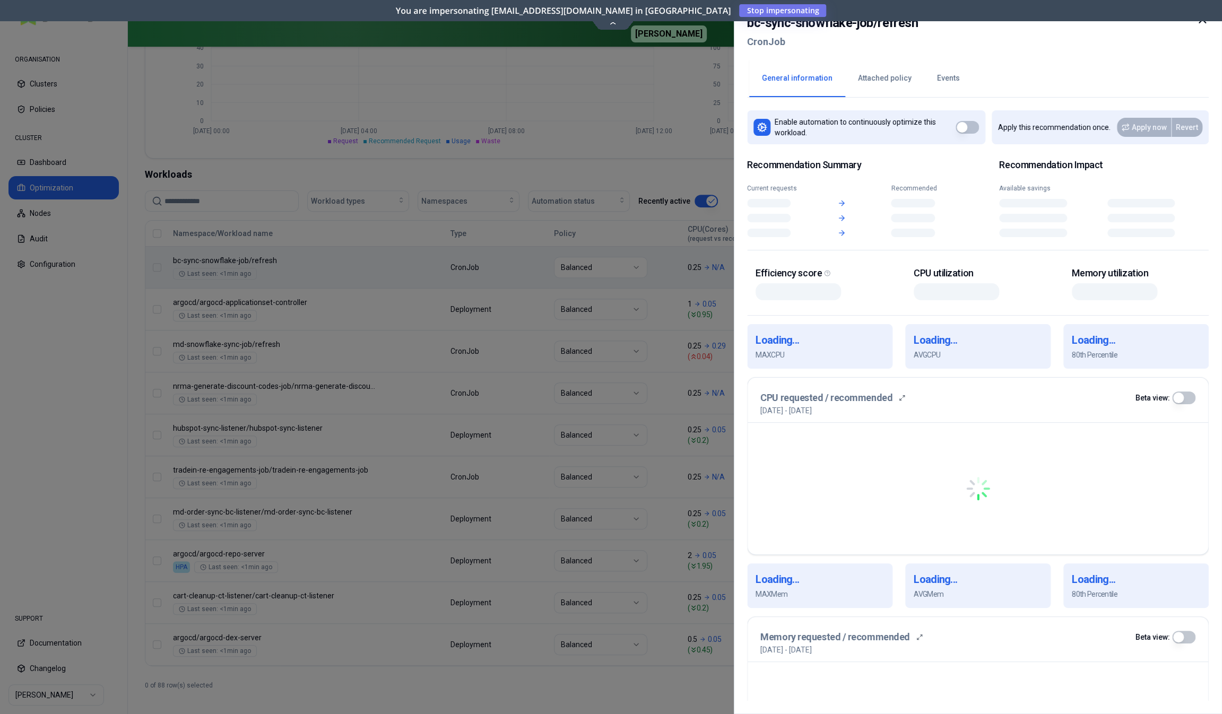
scroll to position [283, 0]
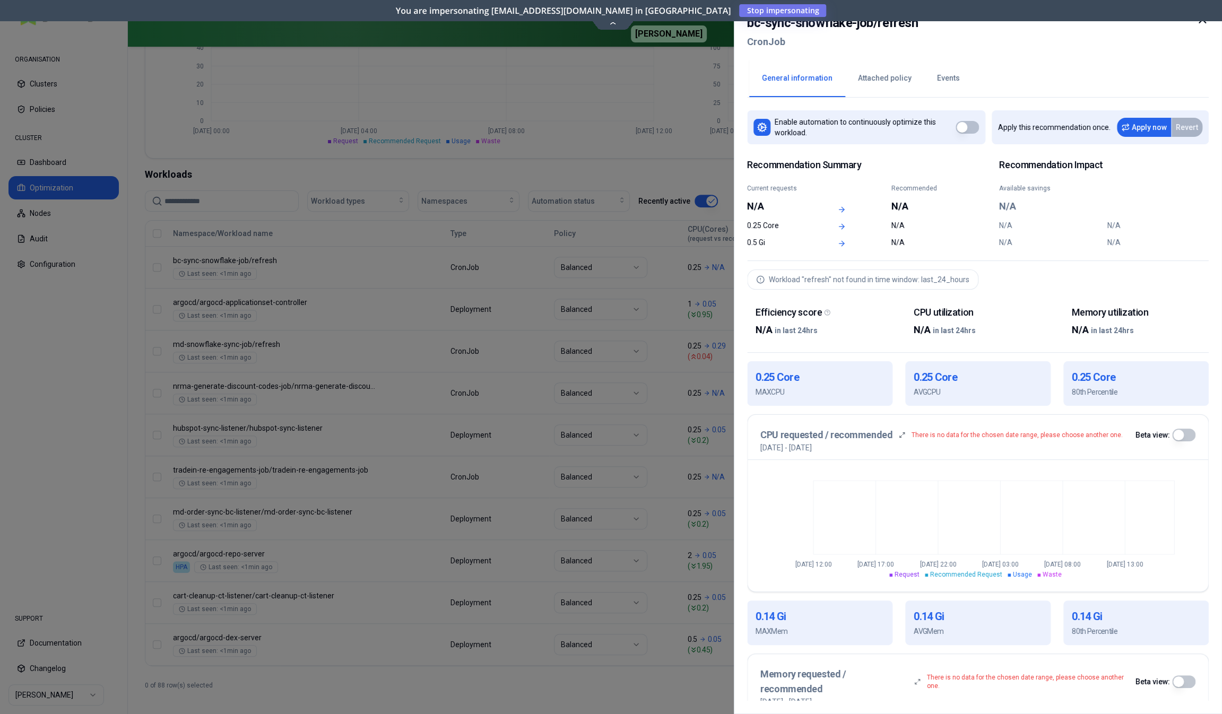
click at [1179, 431] on button "button" at bounding box center [1183, 435] width 23 height 13
click at [1180, 435] on button "button" at bounding box center [1183, 435] width 23 height 13
click at [596, 142] on div at bounding box center [611, 357] width 1222 height 714
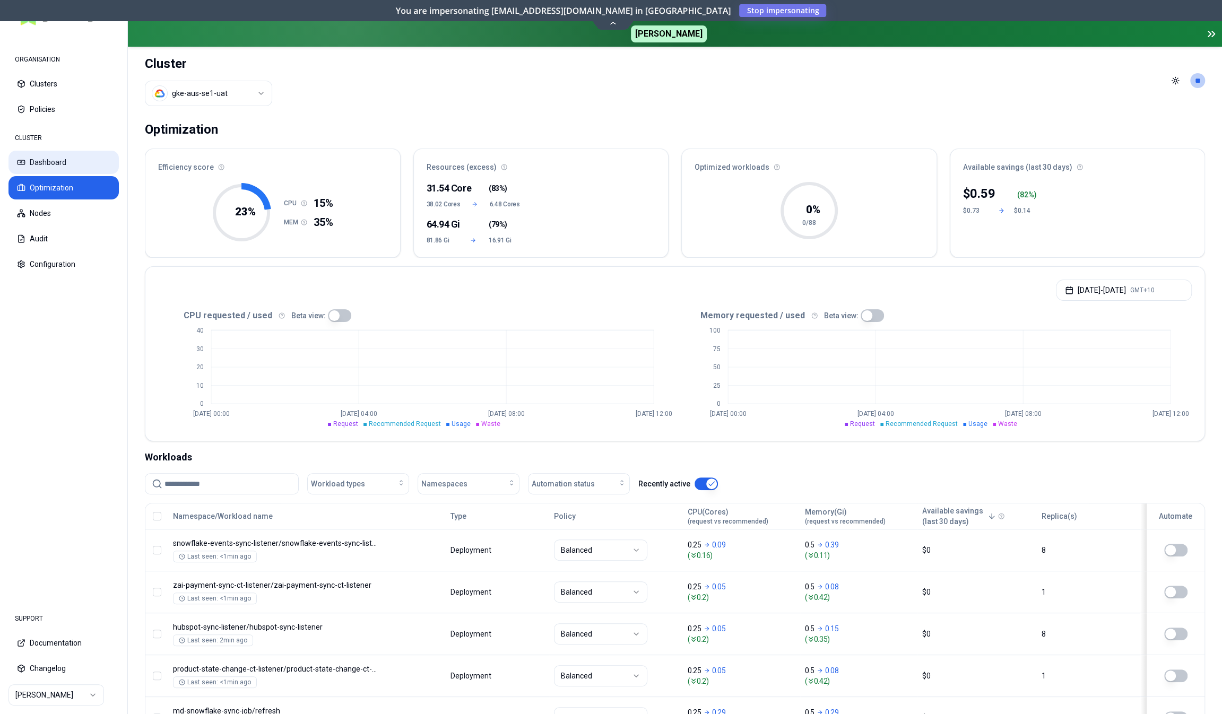
click at [61, 165] on button "Dashboard" at bounding box center [63, 162] width 110 height 23
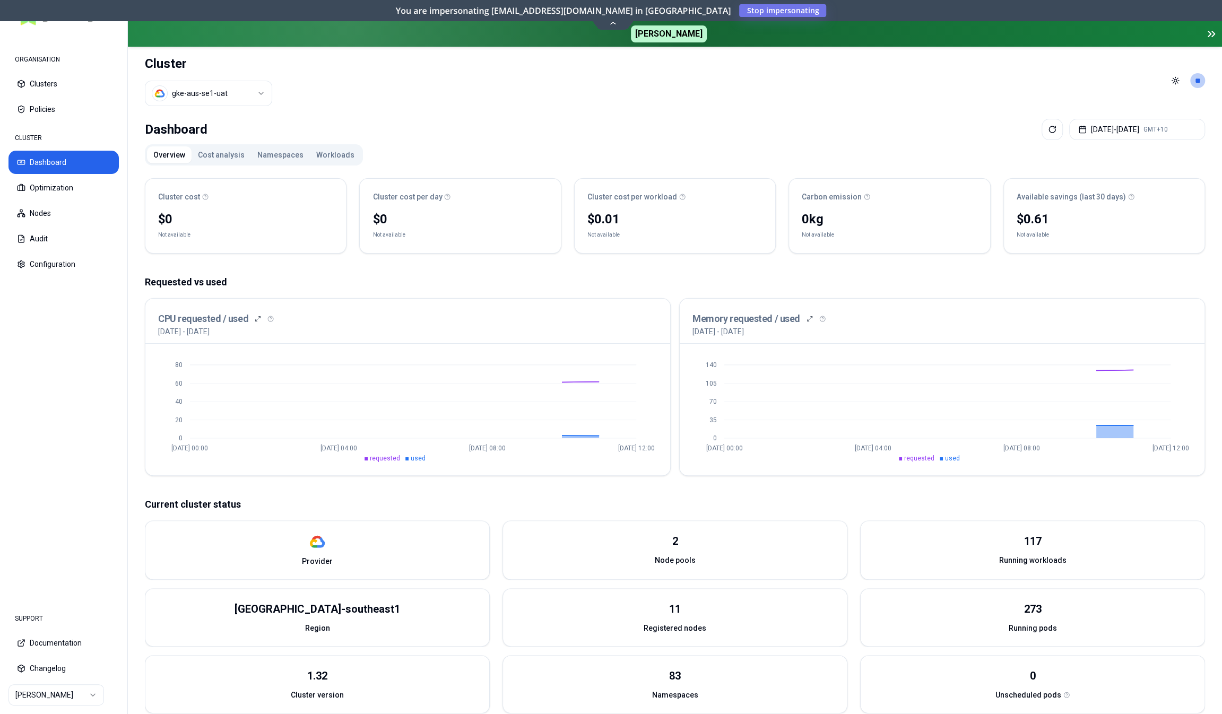
click at [267, 155] on button "Namespaces" at bounding box center [280, 154] width 59 height 17
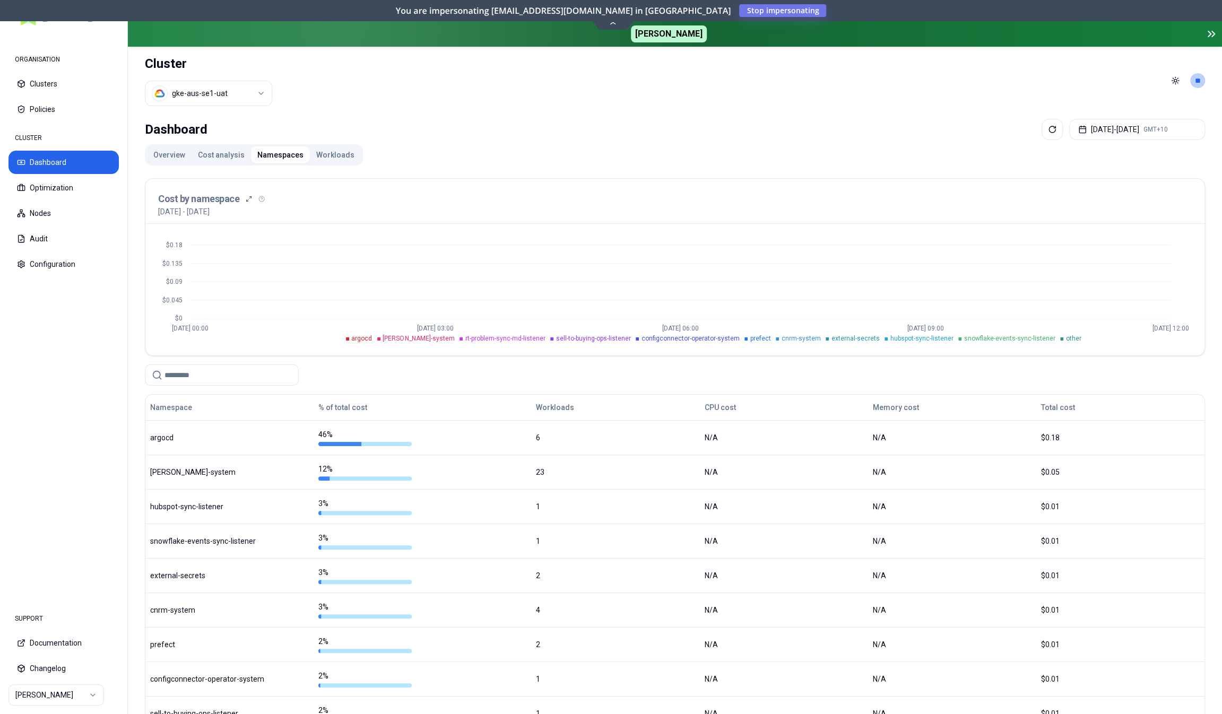
click at [330, 158] on button "Workloads" at bounding box center [335, 154] width 51 height 17
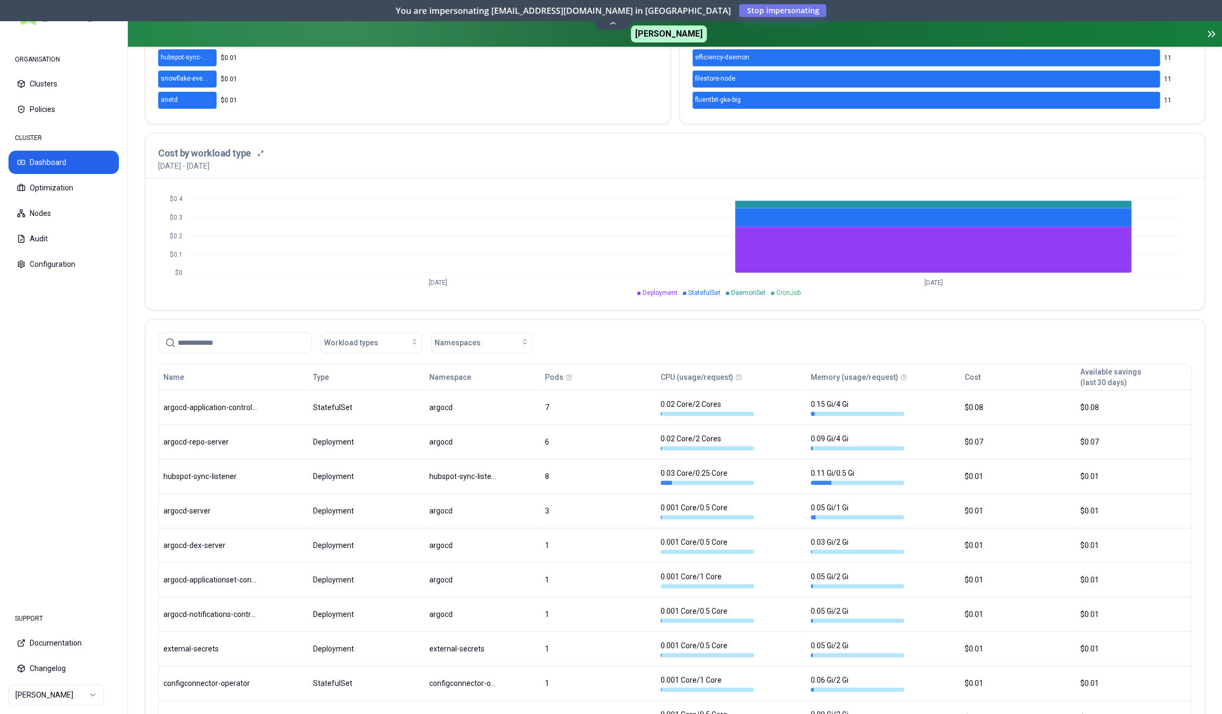
scroll to position [318, 0]
click at [378, 338] on div "Workload types" at bounding box center [371, 342] width 94 height 11
click at [456, 337] on span "Namespaces" at bounding box center [458, 342] width 46 height 11
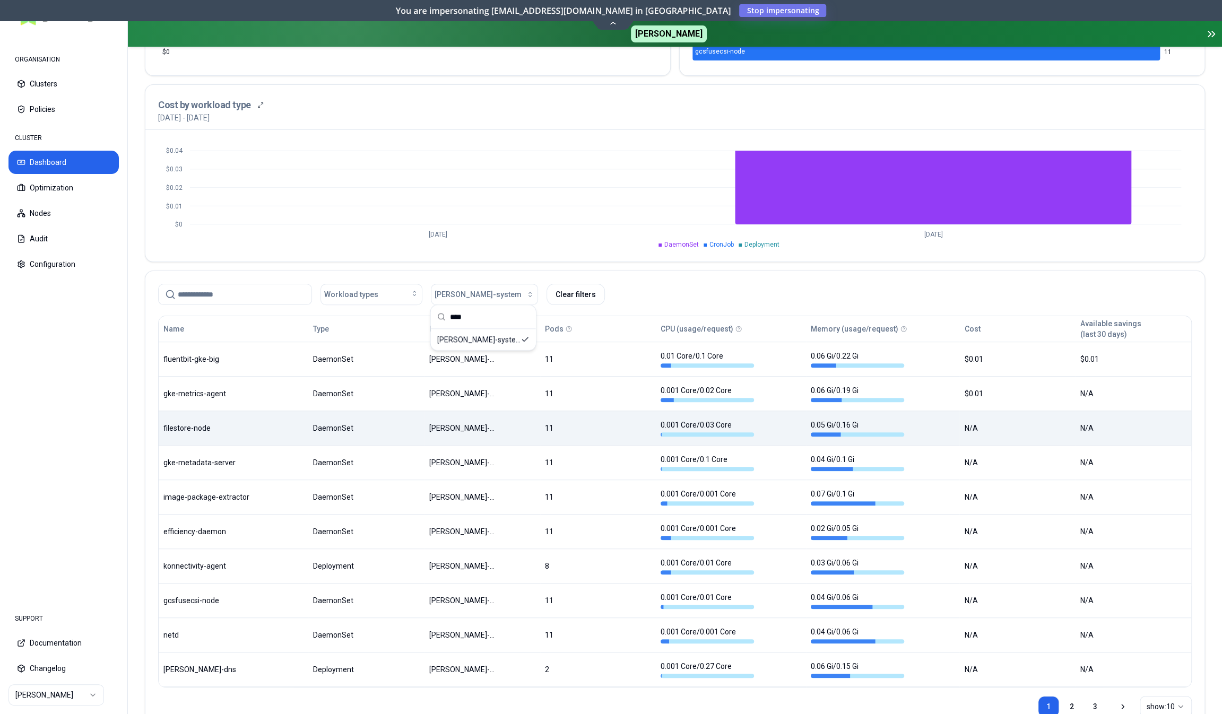
scroll to position [367, 0]
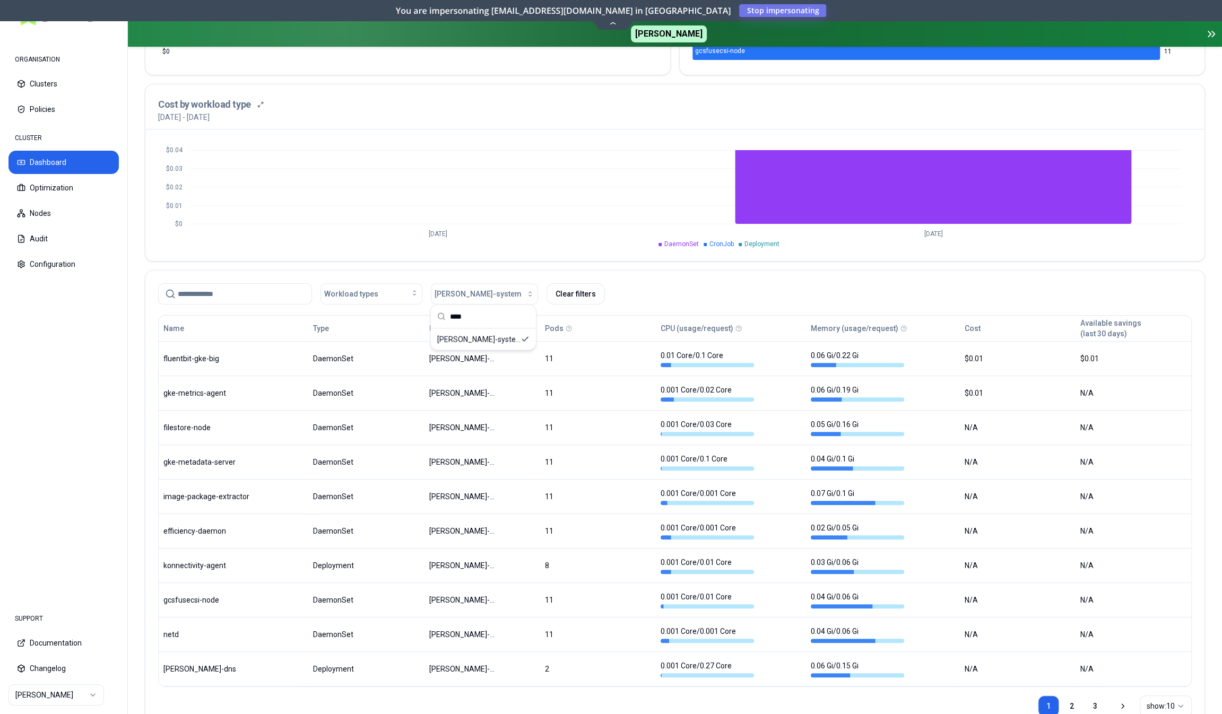
type input "****"
click at [563, 303] on div "Workload types [PERSON_NAME]-system Clear filters" at bounding box center [674, 292] width 1059 height 42
click at [566, 293] on button "Clear filters" at bounding box center [576, 293] width 58 height 21
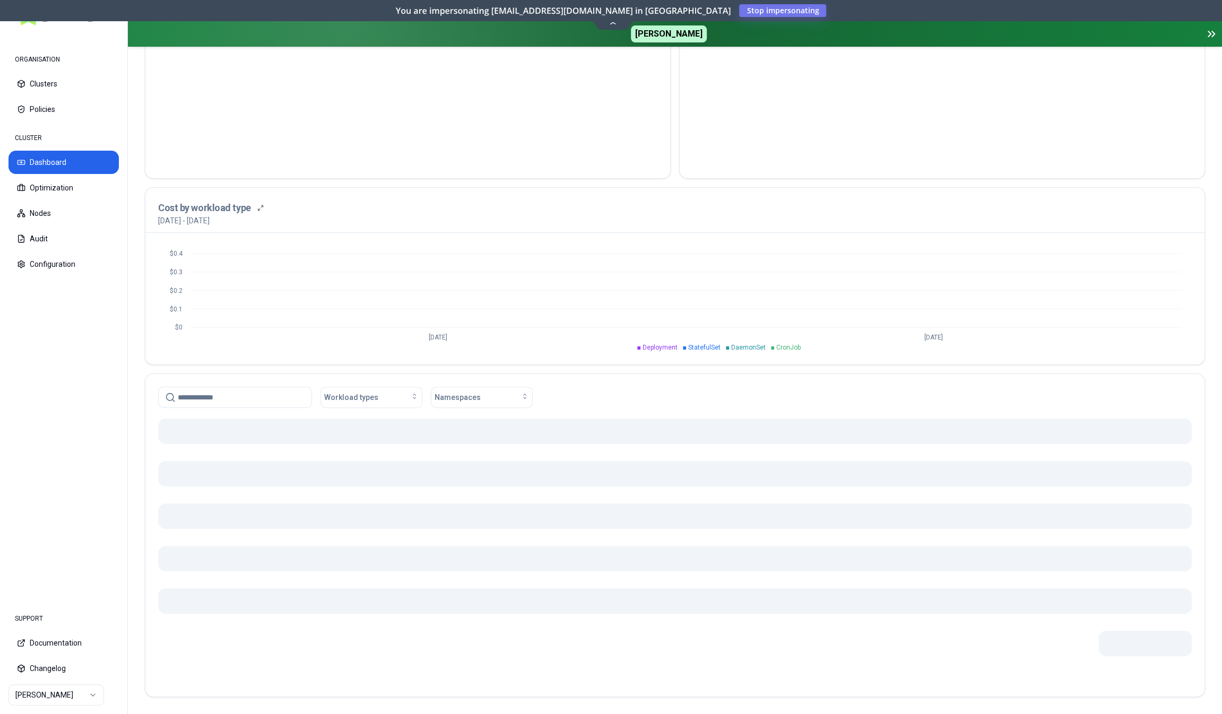
scroll to position [261, 0]
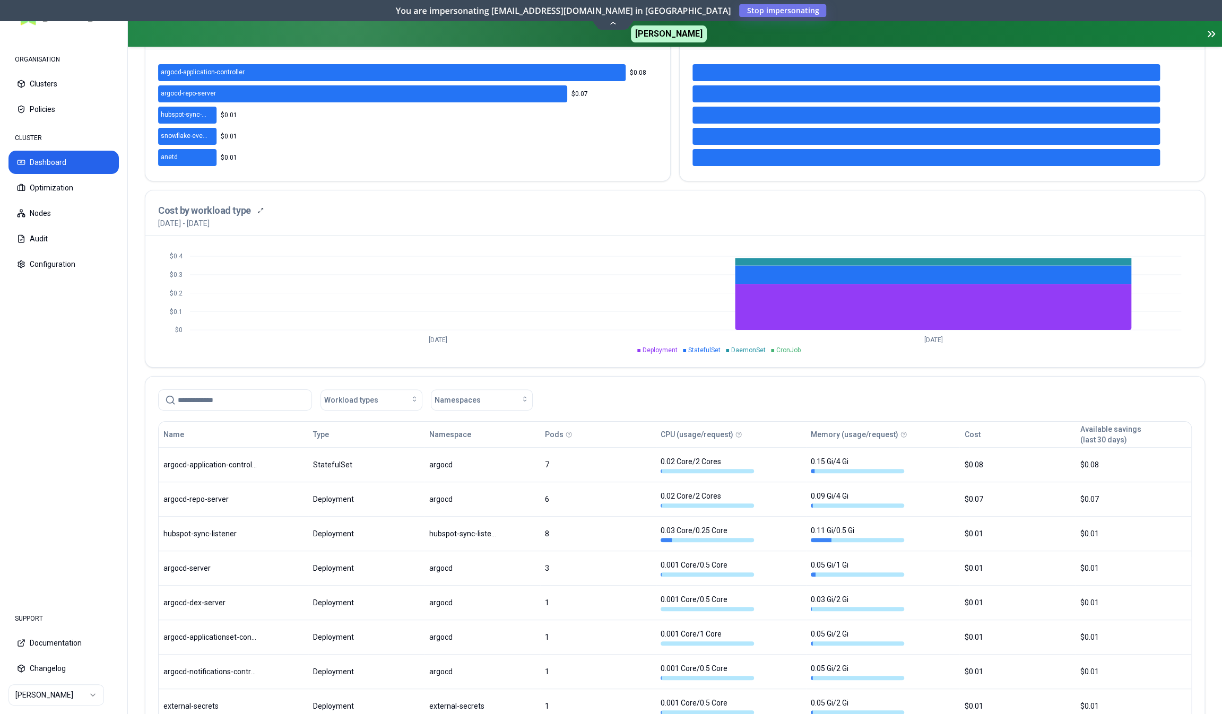
click at [236, 398] on input at bounding box center [241, 400] width 127 height 20
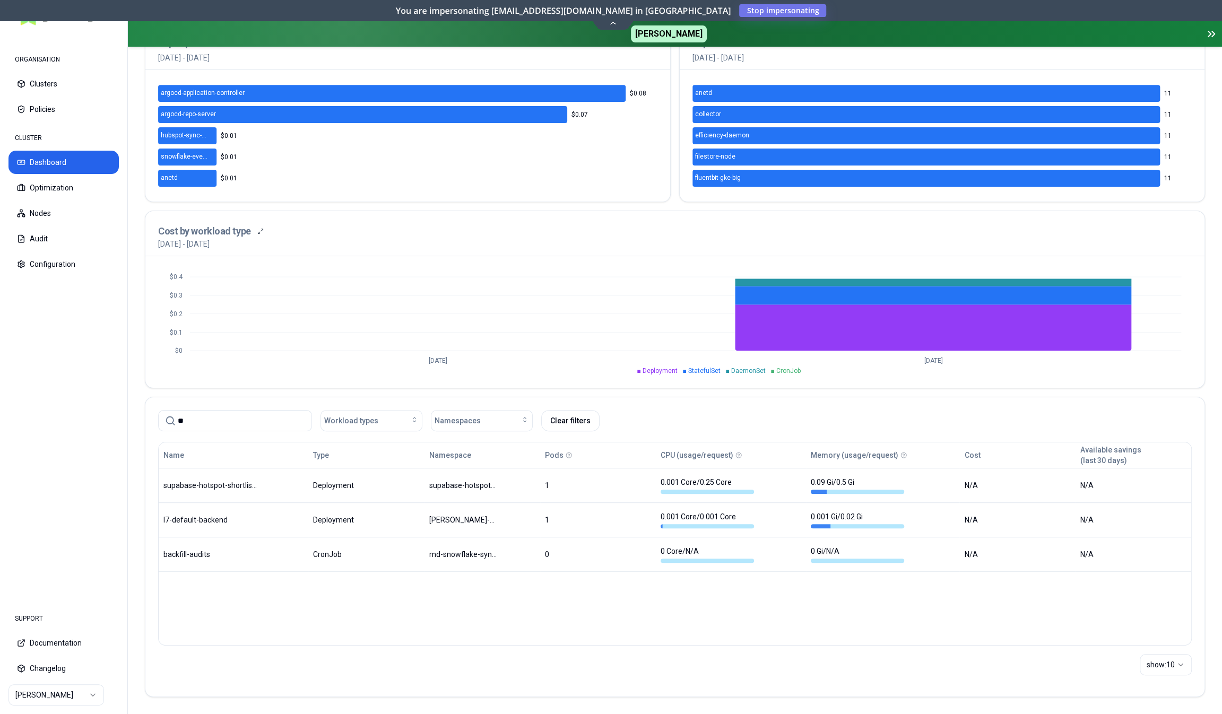
scroll to position [237, 0]
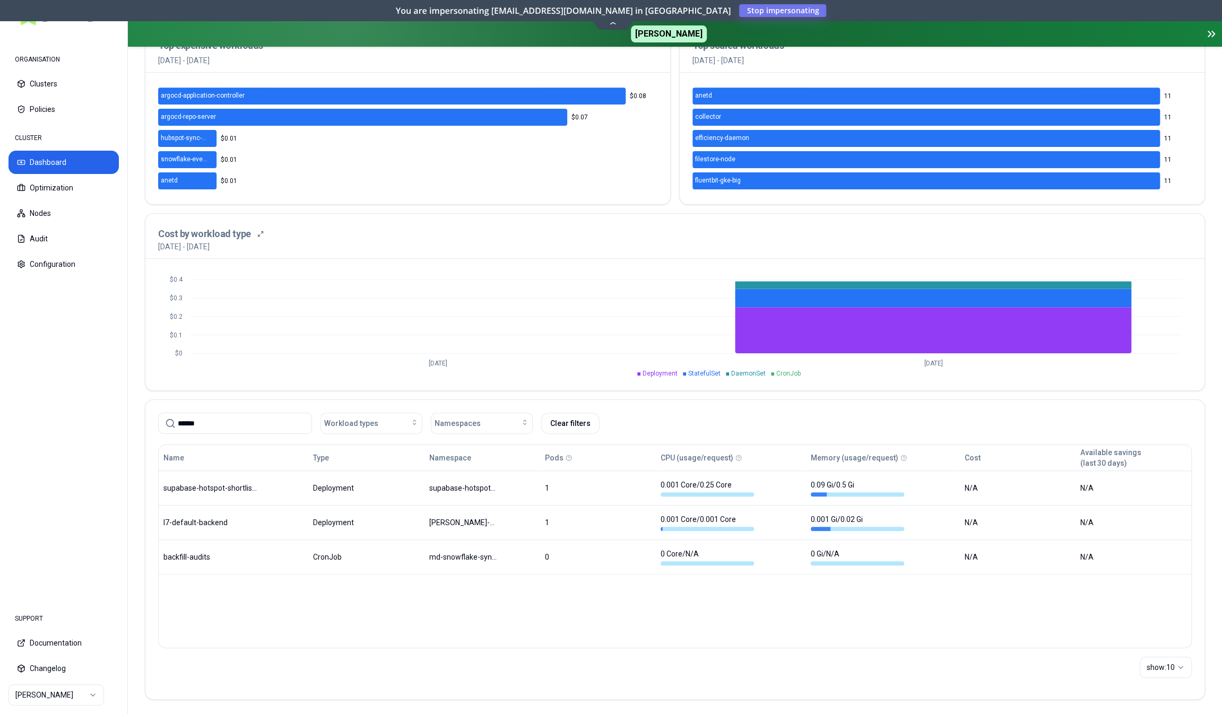
type input "*******"
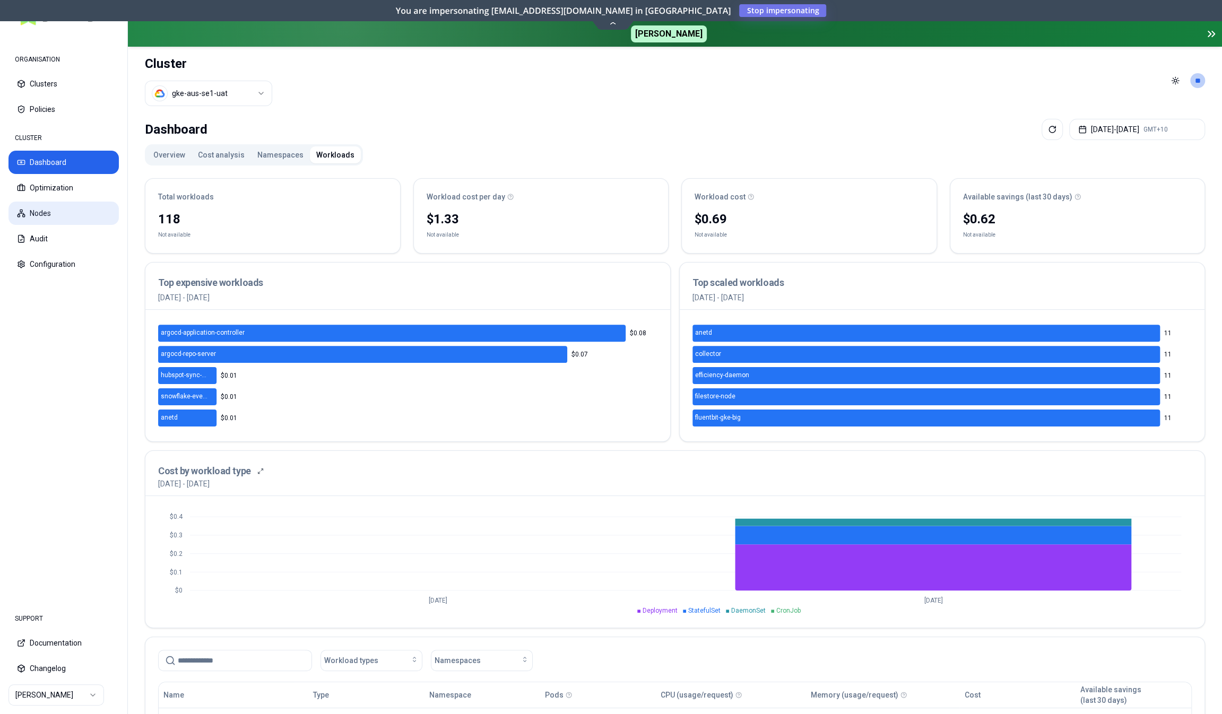
click at [49, 218] on button "Nodes" at bounding box center [63, 213] width 110 height 23
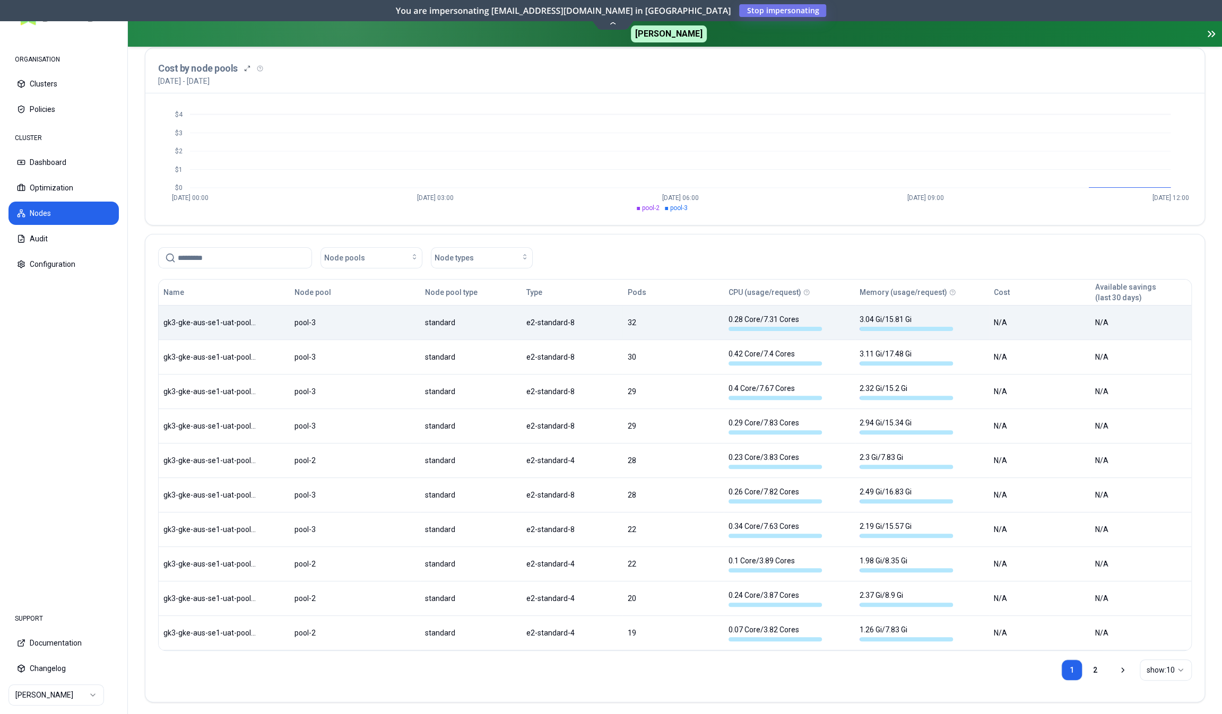
scroll to position [102, 0]
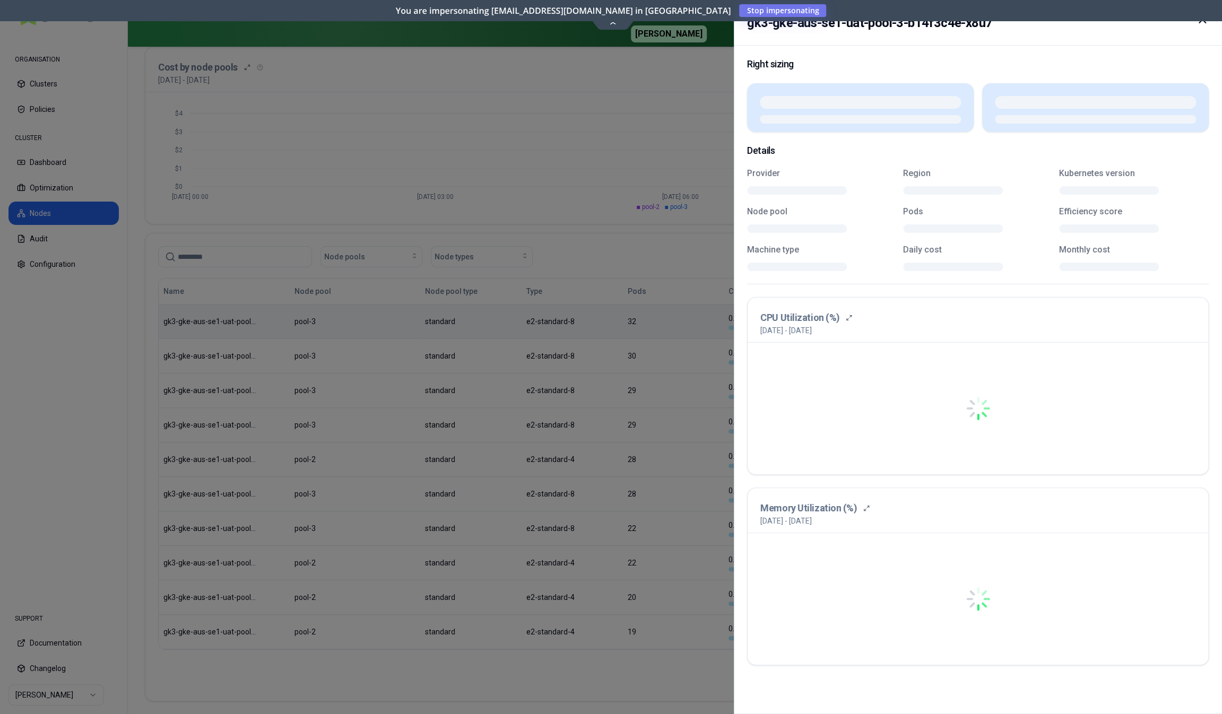
scroll to position [102, 0]
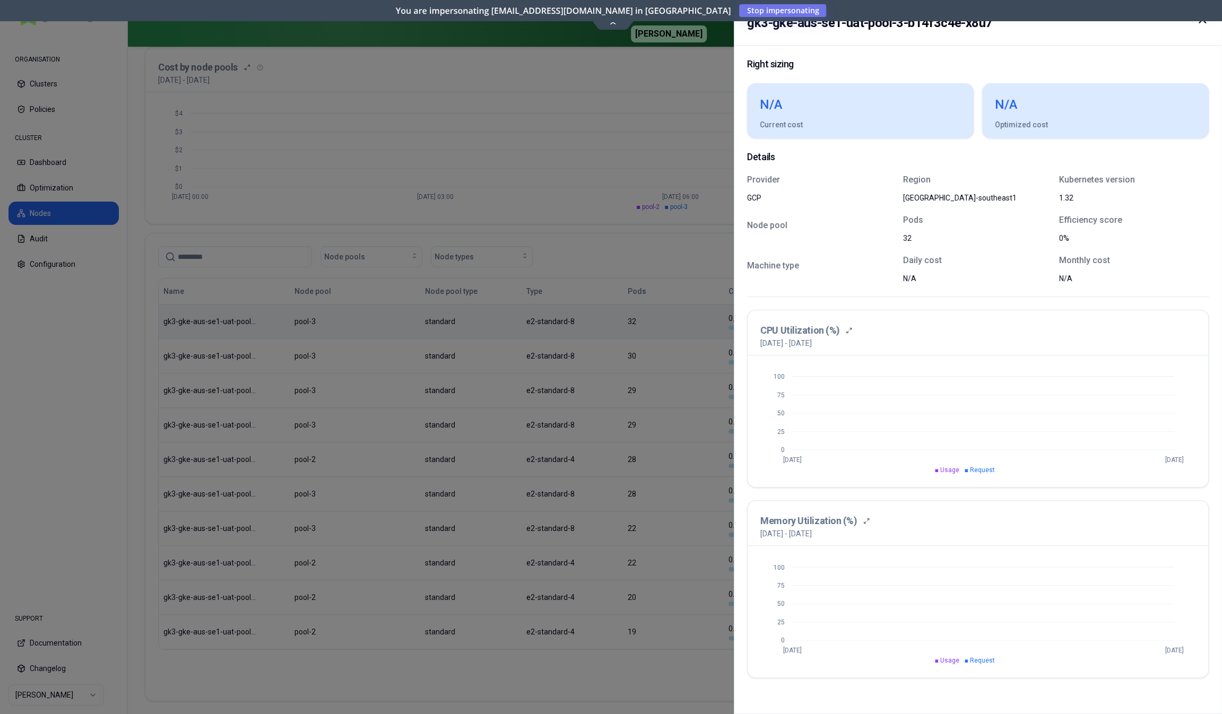
click at [579, 287] on div at bounding box center [611, 357] width 1222 height 714
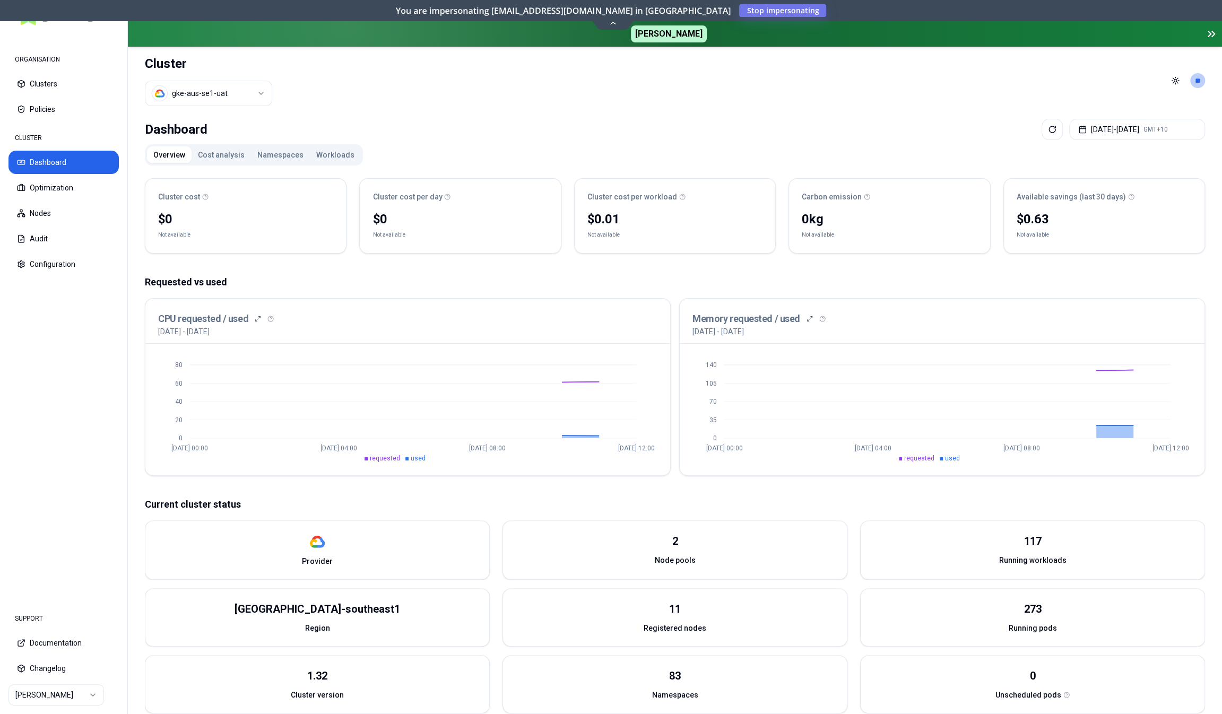
click at [272, 155] on button "Namespaces" at bounding box center [280, 154] width 59 height 17
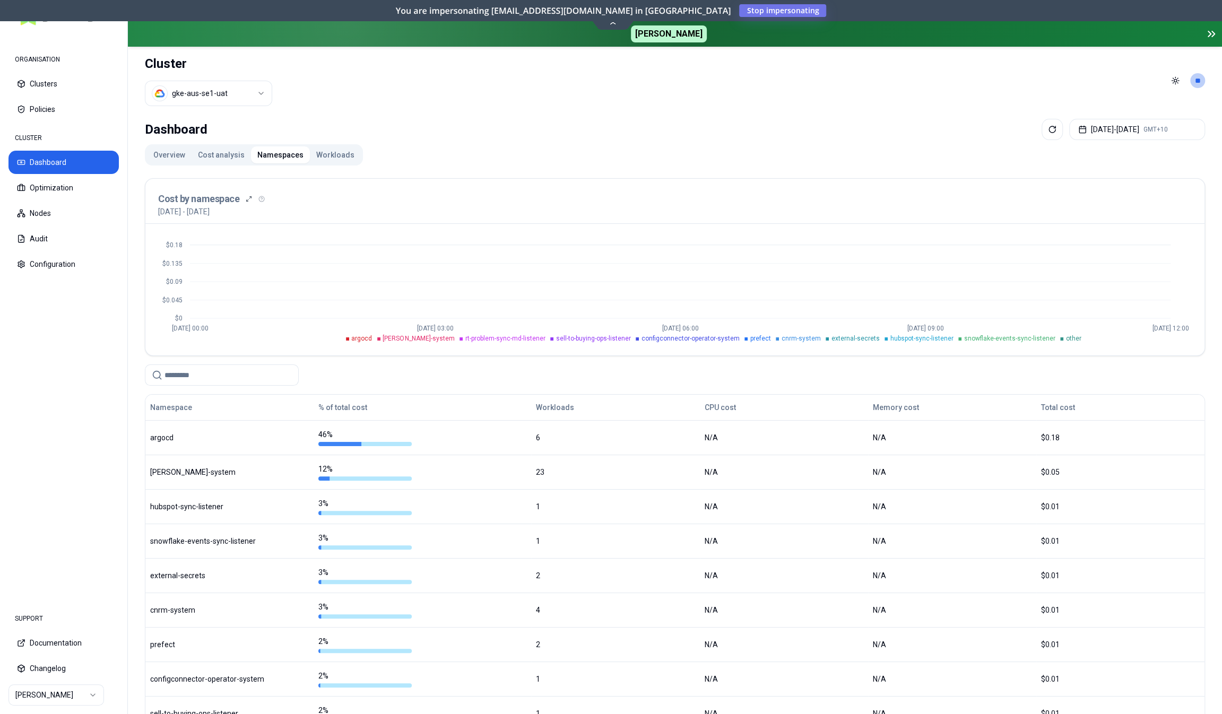
click at [251, 96] on html "ORGANISATION Clusters Policies CLUSTER Dashboard Optimization Nodes Audit Confi…" at bounding box center [611, 357] width 1222 height 714
click at [251, 93] on html "ORGANISATION Clusters Policies CLUSTER Dashboard Optimization Nodes Audit Confi…" at bounding box center [611, 357] width 1222 height 714
click at [313, 152] on button "Workloads" at bounding box center [335, 154] width 51 height 17
